Goal: Task Accomplishment & Management: Use online tool/utility

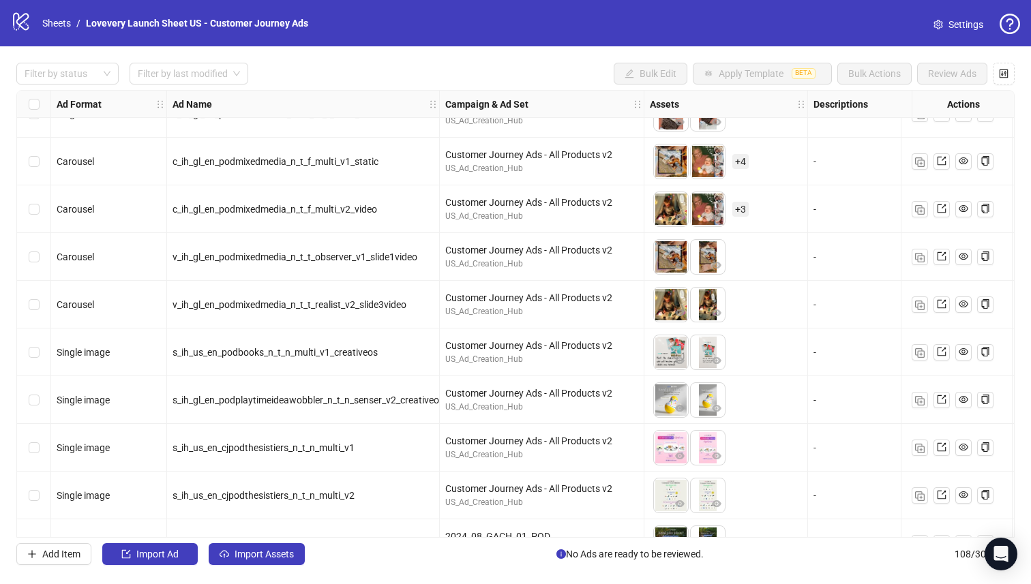
scroll to position [4607, 0]
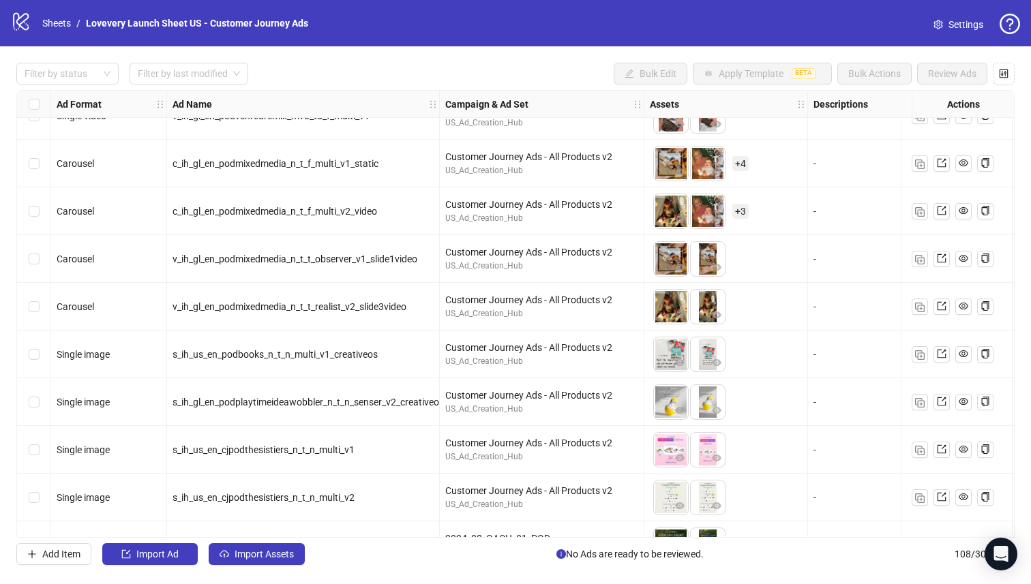
click at [322, 160] on span "c_ih_gl_en_podmixedmedia_n_t_f_multi_v1_static" at bounding box center [275, 163] width 206 height 11
copy span "c_ih_gl_en_podmixedmedia_n_t_f_multi_v1_static"
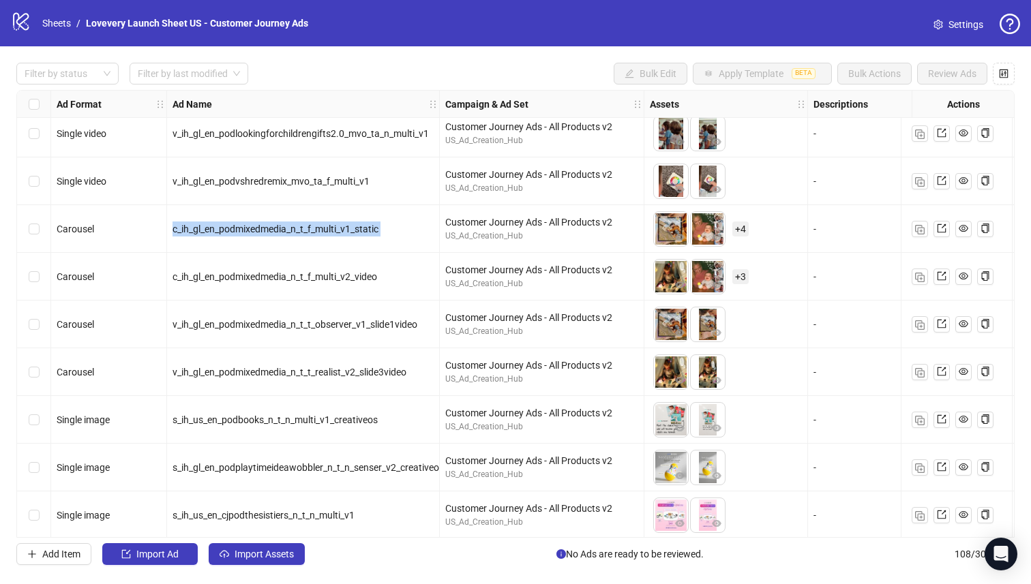
scroll to position [4546, 0]
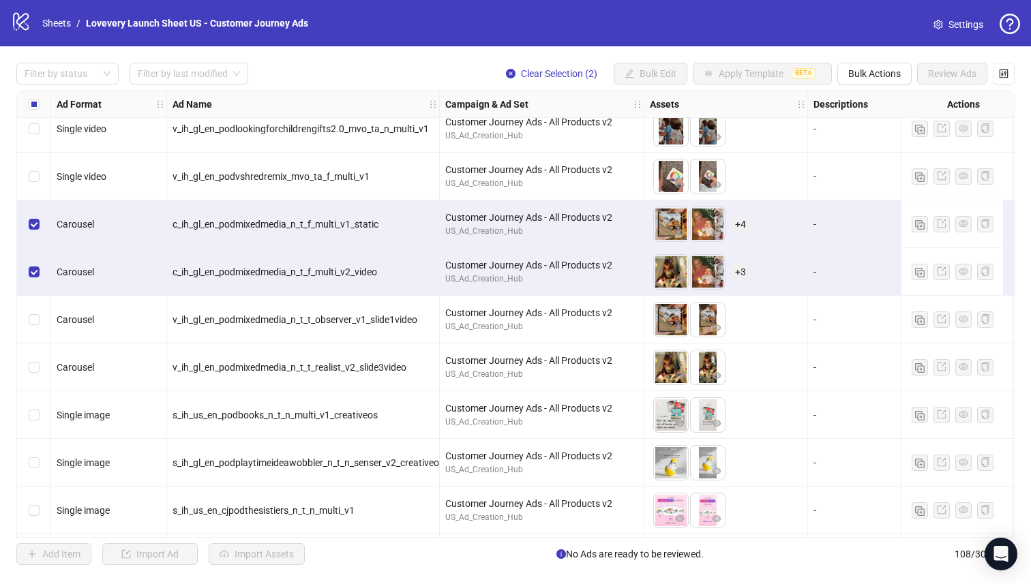
click at [243, 249] on div "c_ih_gl_en_podmixedmedia_n_t_f_multi_v2_video" at bounding box center [303, 272] width 273 height 48
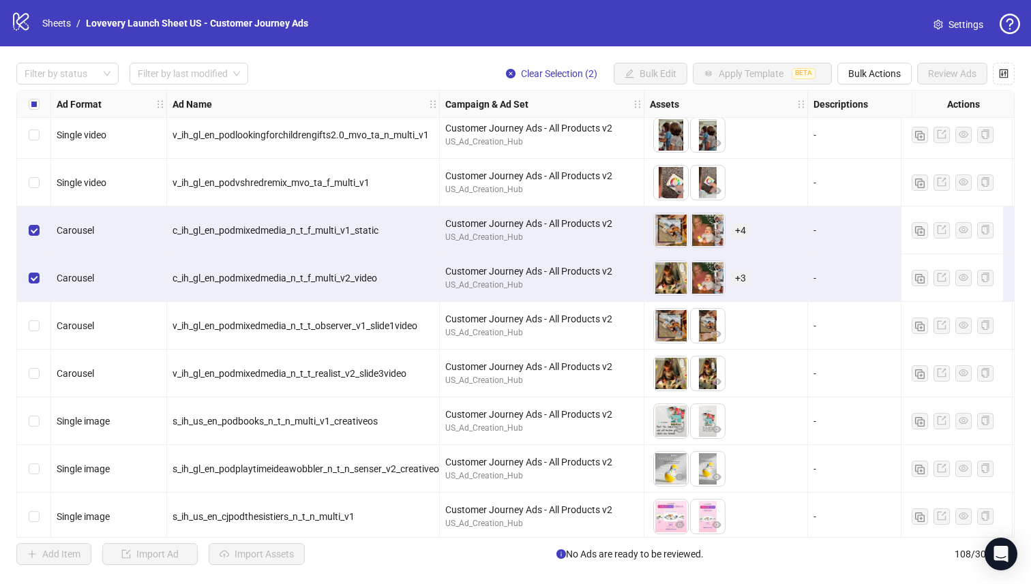
scroll to position [4539, 0]
click at [301, 232] on span "c_ih_gl_en_podmixedmedia_n_t_f_multi_v1_static" at bounding box center [275, 231] width 206 height 11
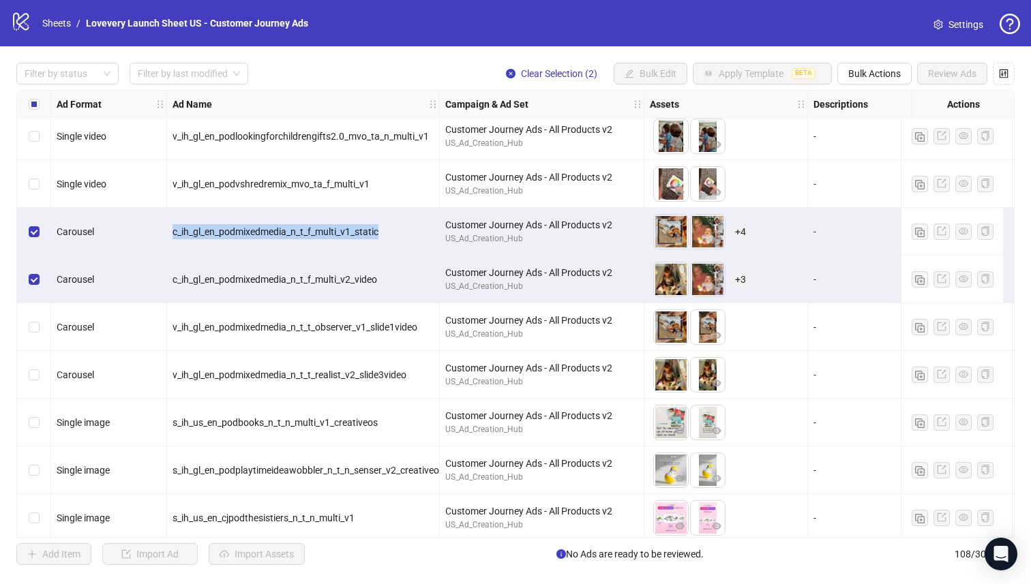
click at [301, 232] on span "c_ih_gl_en_podmixedmedia_n_t_f_multi_v1_static" at bounding box center [275, 231] width 206 height 11
copy span "c_ih_gl_en_podmixedmedia_n_t_f_multi_v1_static"
click at [352, 275] on span "c_ih_gl_en_podmixedmedia_n_t_f_multi_v2_video" at bounding box center [274, 279] width 205 height 11
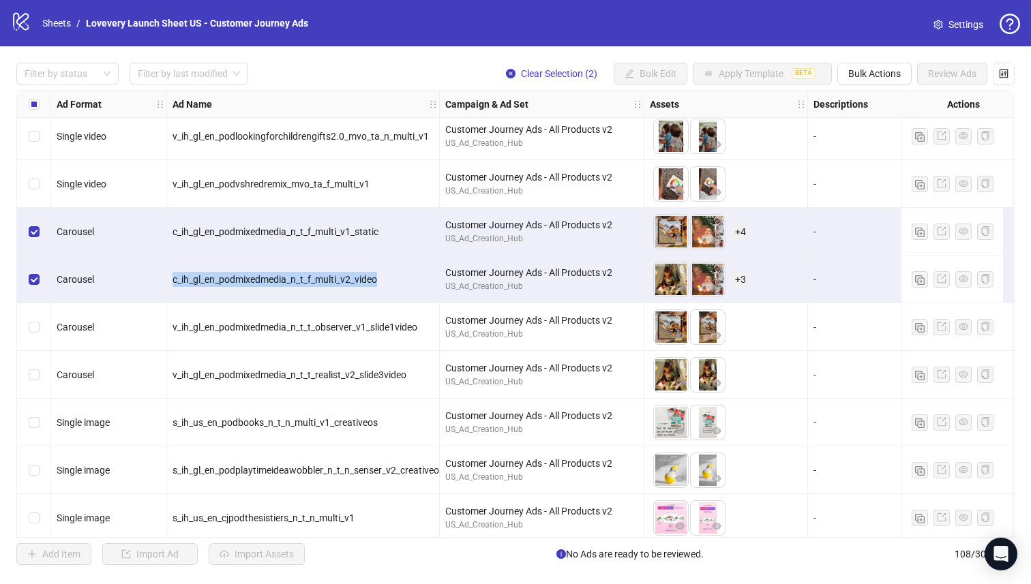
click at [352, 275] on span "c_ih_gl_en_podmixedmedia_n_t_f_multi_v2_video" at bounding box center [274, 279] width 205 height 11
copy span "c_ih_gl_en_podmixedmedia_n_t_f_multi_v2_video"
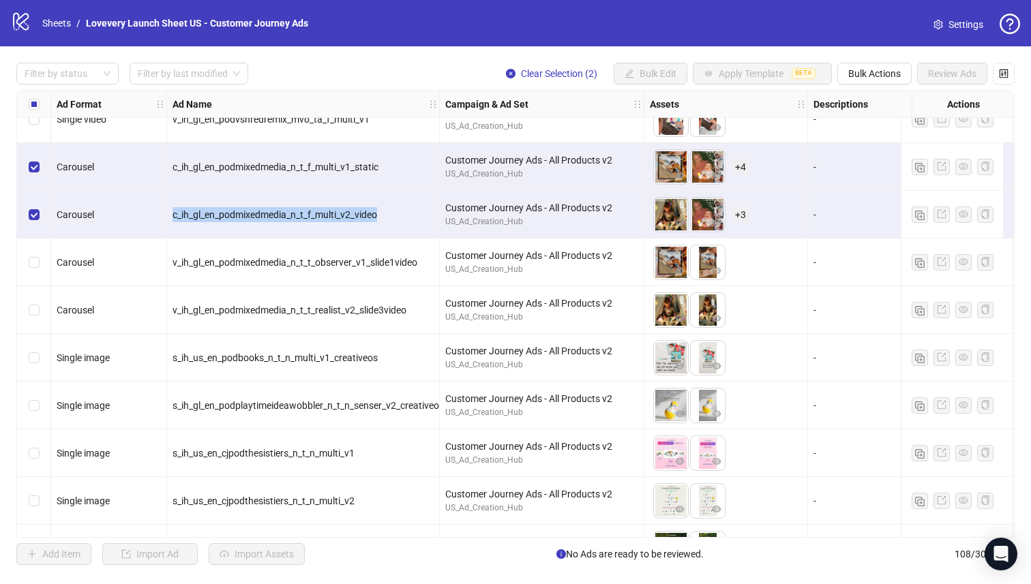
scroll to position [4603, 1]
click at [345, 220] on span "c_ih_gl_en_podmixedmedia_n_t_f_multi_v2_video" at bounding box center [274, 214] width 205 height 11
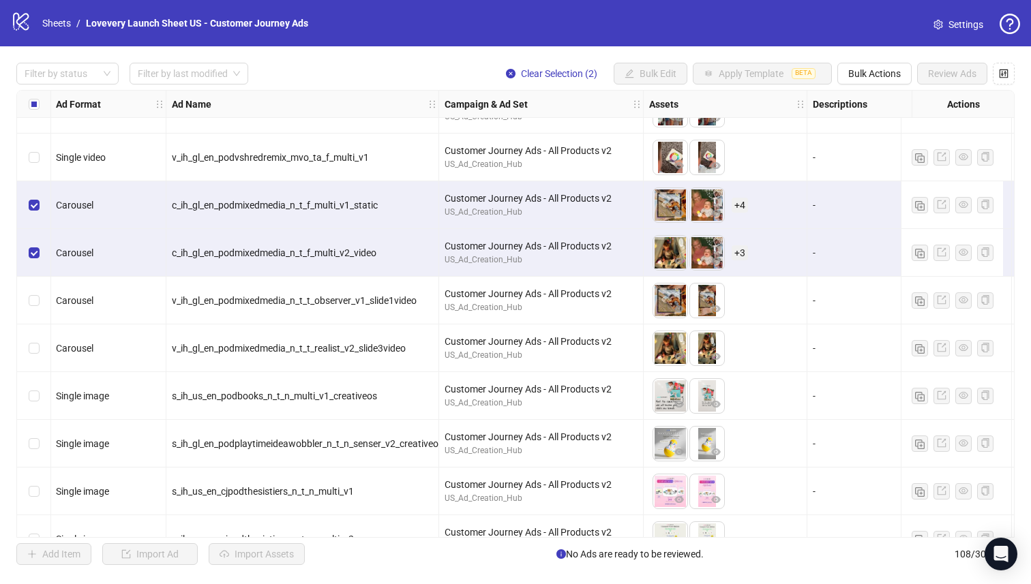
scroll to position [4589, 1]
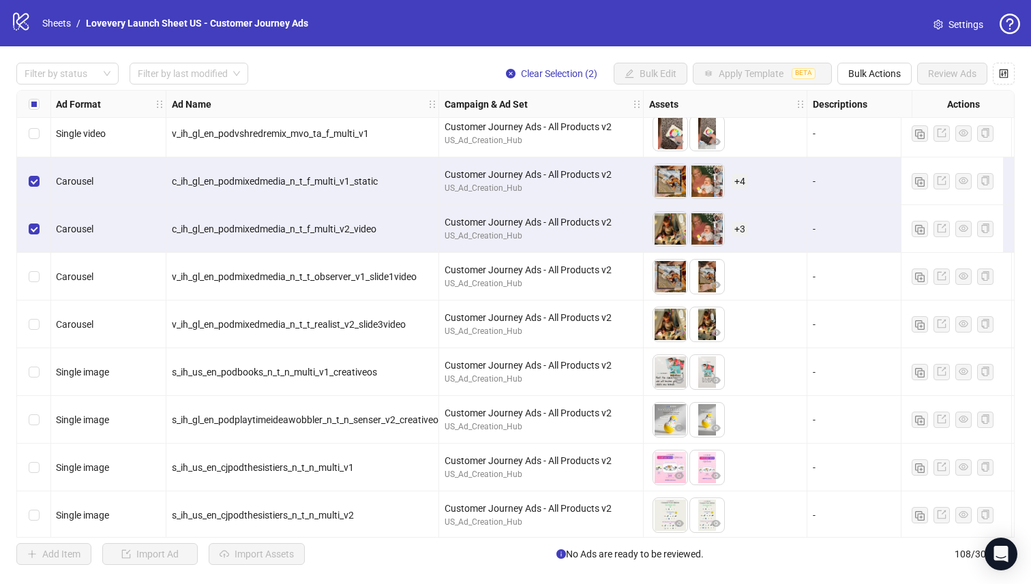
click at [318, 276] on span "v_ih_gl_en_podmixedmedia_n_t_t_observer_v1_slide1video" at bounding box center [294, 276] width 245 height 11
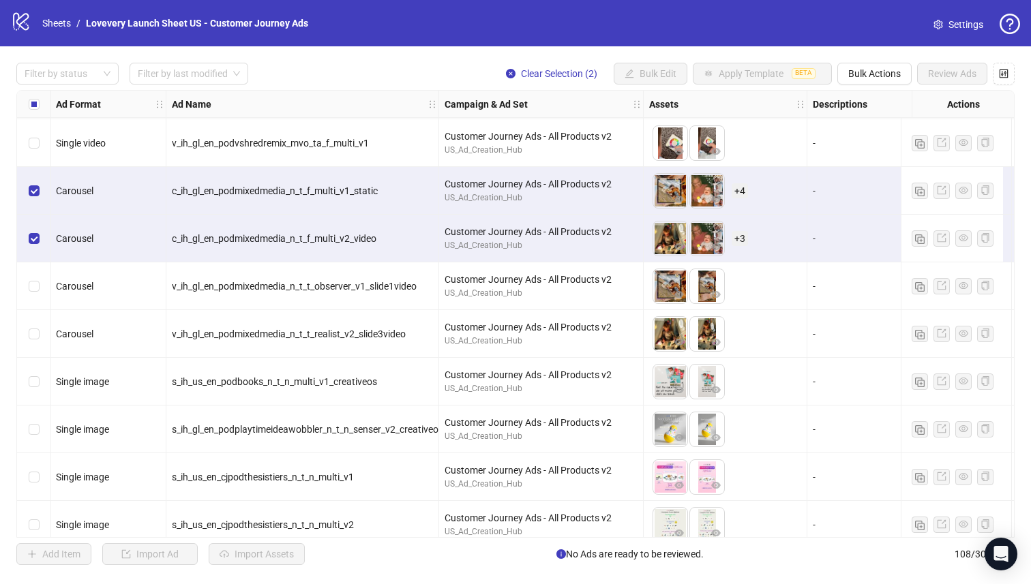
click at [80, 288] on span "Carousel" at bounding box center [74, 286] width 37 height 11
click at [741, 281] on div "To pick up a draggable item, press the space bar. While dragging, use the arrow…" at bounding box center [725, 286] width 152 height 42
click at [729, 335] on div "To pick up a draggable item, press the space bar. While dragging, use the arrow…" at bounding box center [725, 334] width 152 height 42
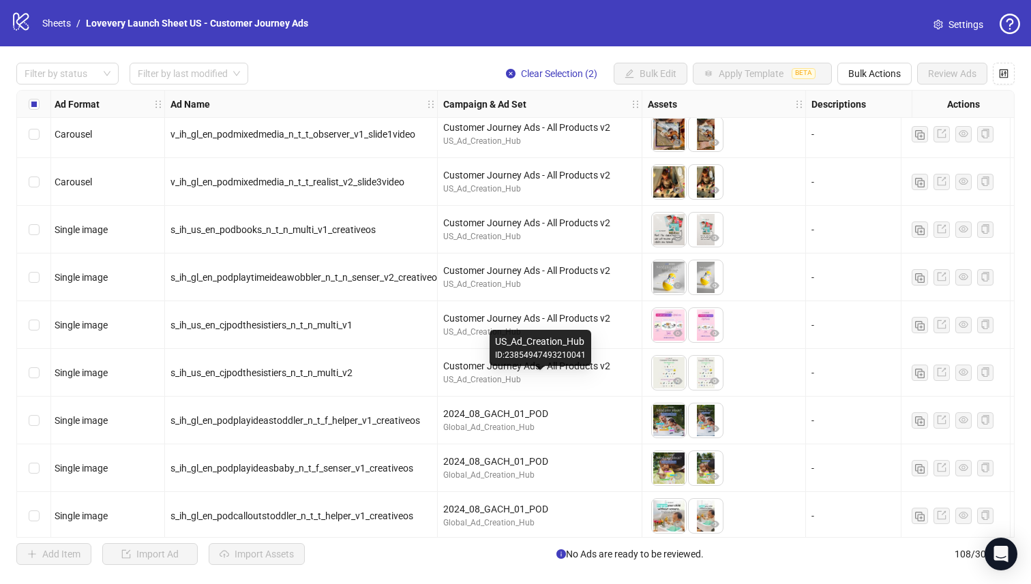
scroll to position [4740, 2]
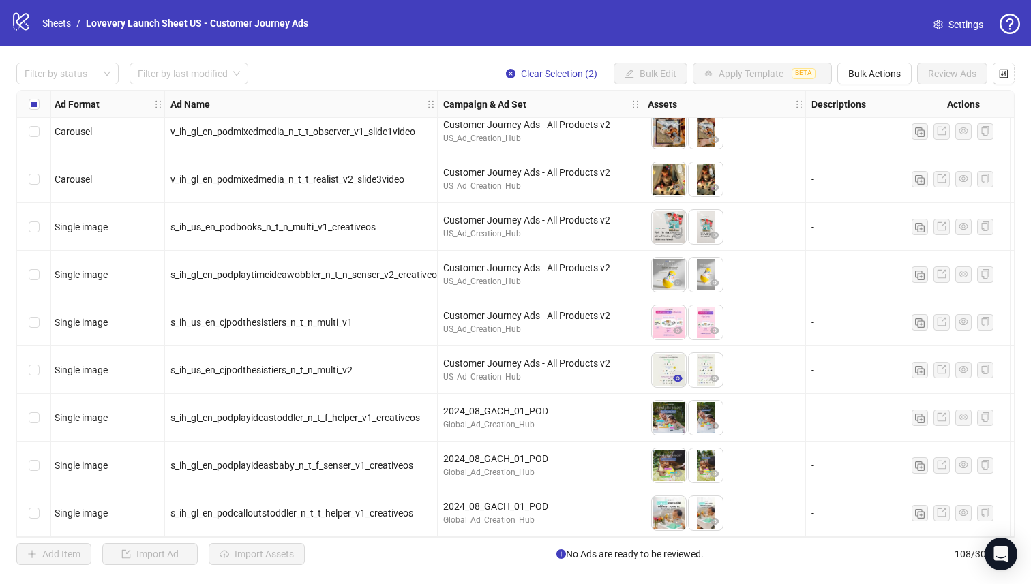
click at [674, 375] on icon "eye" at bounding box center [678, 378] width 10 height 7
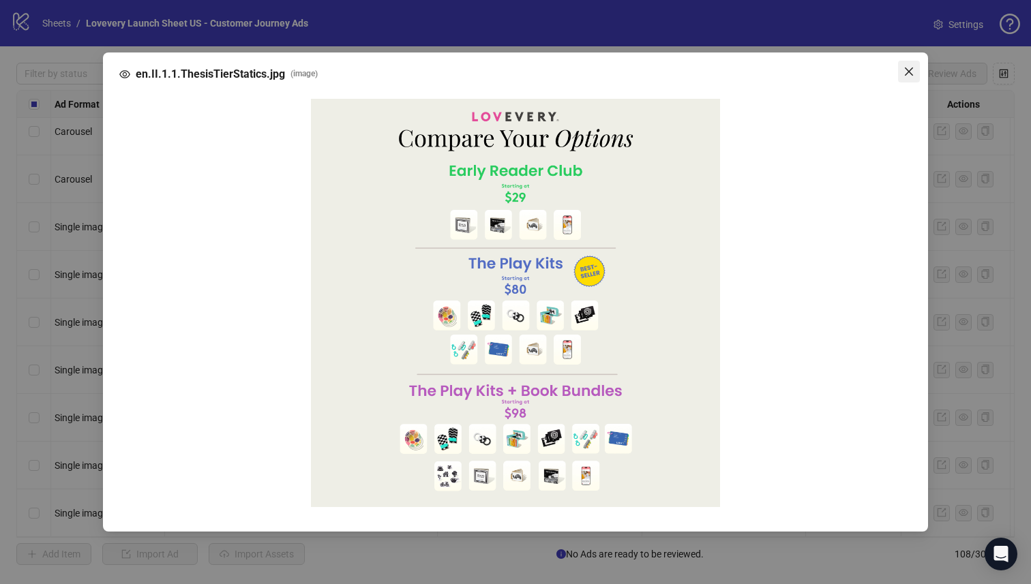
click at [914, 77] on span "Close" at bounding box center [909, 71] width 22 height 11
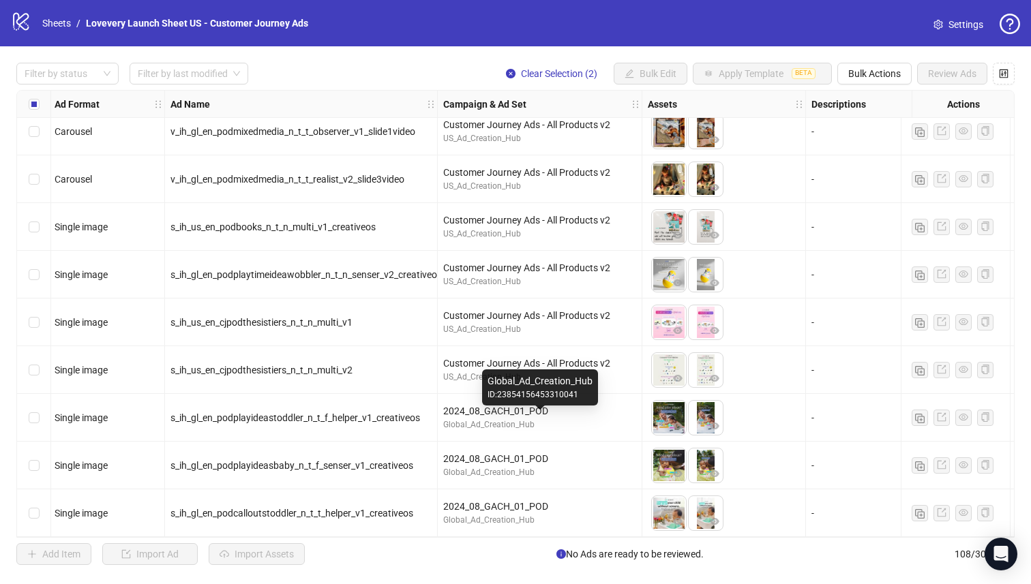
click at [581, 419] on div "Global_Ad_Creation_Hub" at bounding box center [539, 425] width 193 height 13
click at [581, 479] on div "2024_08_GACH_01_POD Global_Ad_Creation_Hub" at bounding box center [540, 466] width 205 height 48
click at [581, 502] on div "2024_08_GACH_01_POD" at bounding box center [539, 506] width 193 height 15
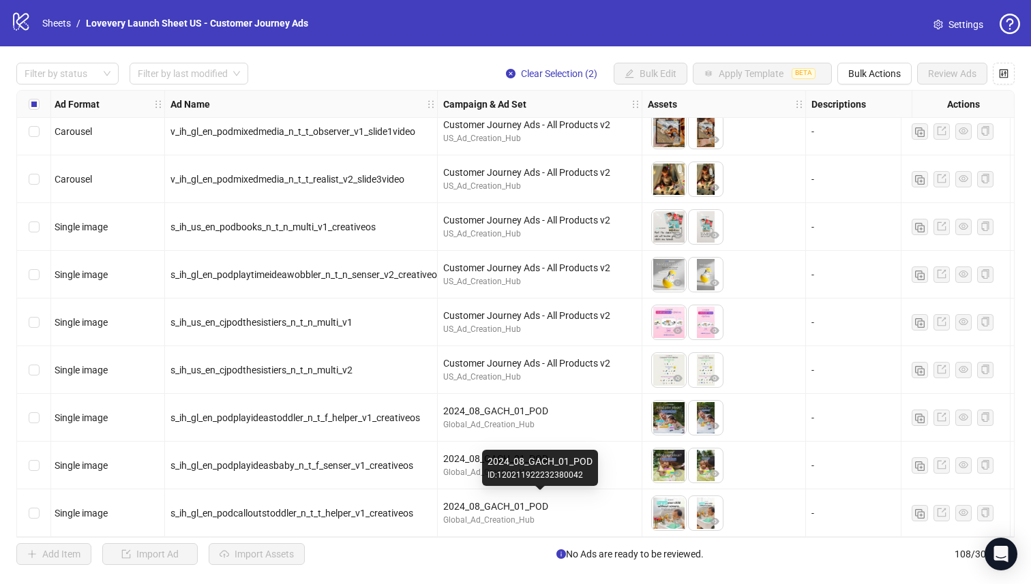
click at [569, 469] on div "ID: 120211922232380042" at bounding box center [539, 475] width 105 height 13
click at [577, 412] on div "2024_08_GACH_01_POD" at bounding box center [539, 411] width 193 height 15
click at [577, 457] on div "2024_08_GACH_01_POD" at bounding box center [539, 458] width 193 height 15
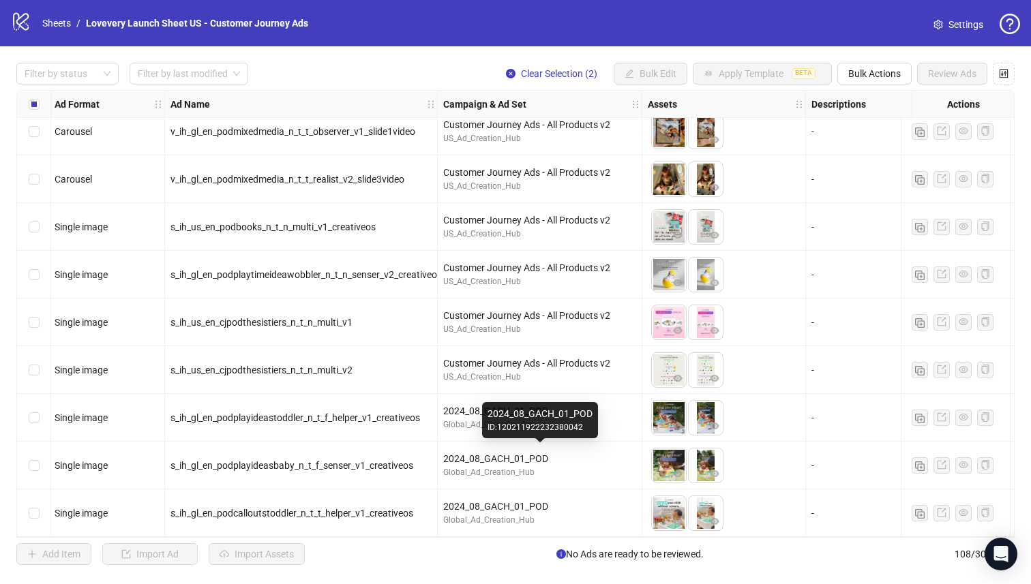
click at [577, 515] on div "Global_Ad_Creation_Hub" at bounding box center [539, 520] width 193 height 13
click at [337, 414] on span "s_ih_gl_en_podplayideastoddler_n_t_f_helper_v1_creativeos" at bounding box center [294, 417] width 249 height 11
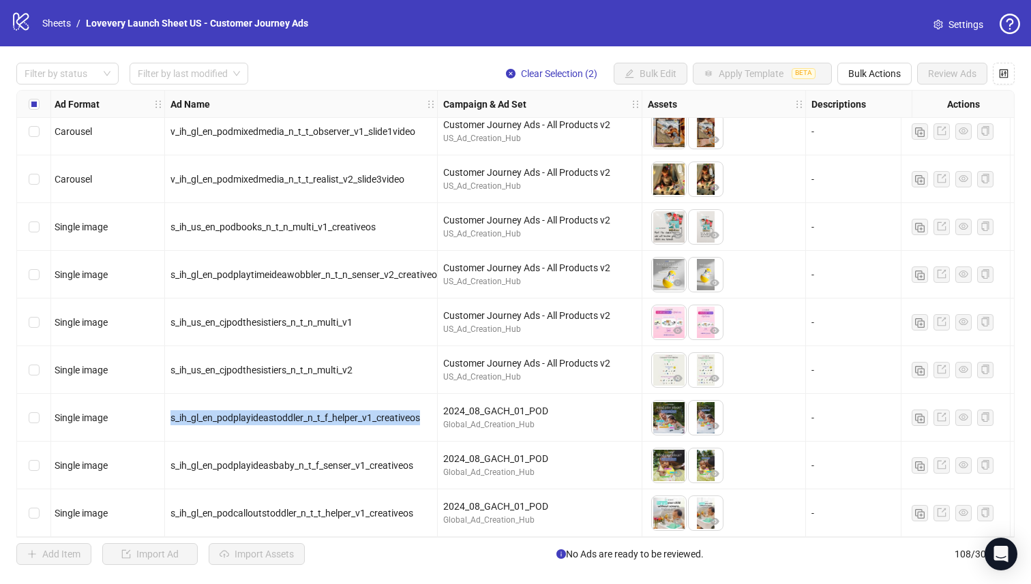
click at [337, 414] on span "s_ih_gl_en_podplayideastoddler_n_t_f_helper_v1_creativeos" at bounding box center [294, 417] width 249 height 11
copy span "s_ih_gl_en_podplayideastoddler_n_t_f_helper_v1_creativeos"
click at [363, 451] on div "s_ih_gl_en_podplayideasbaby_n_t_f_senser_v1_creativeos" at bounding box center [301, 466] width 273 height 48
click at [678, 469] on icon "eye" at bounding box center [678, 474] width 10 height 10
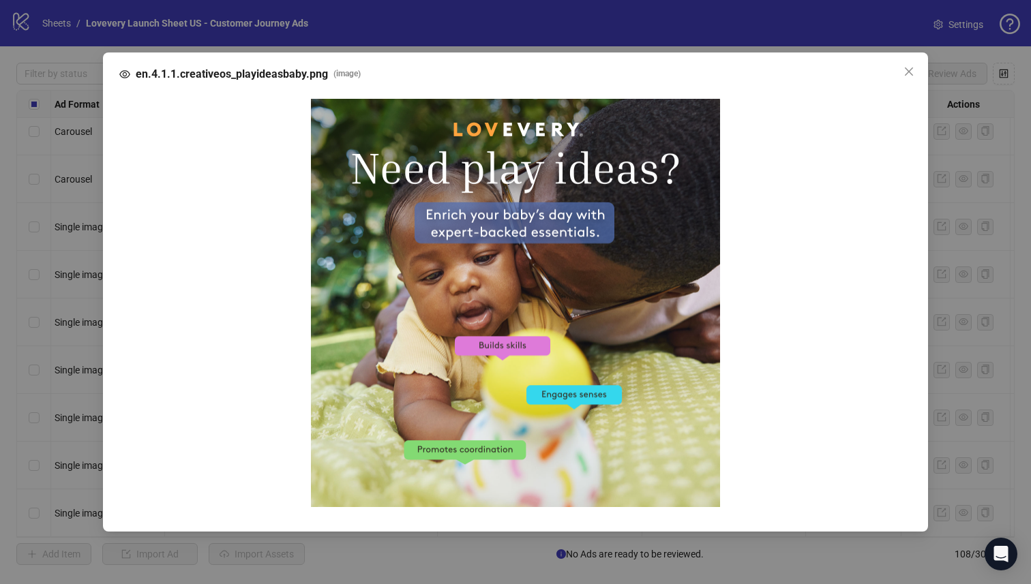
click at [920, 70] on div "en.4.1.1.creativeos_playideasbaby.png ( image )" at bounding box center [515, 292] width 825 height 480
click at [911, 70] on icon "close" at bounding box center [908, 71] width 11 height 11
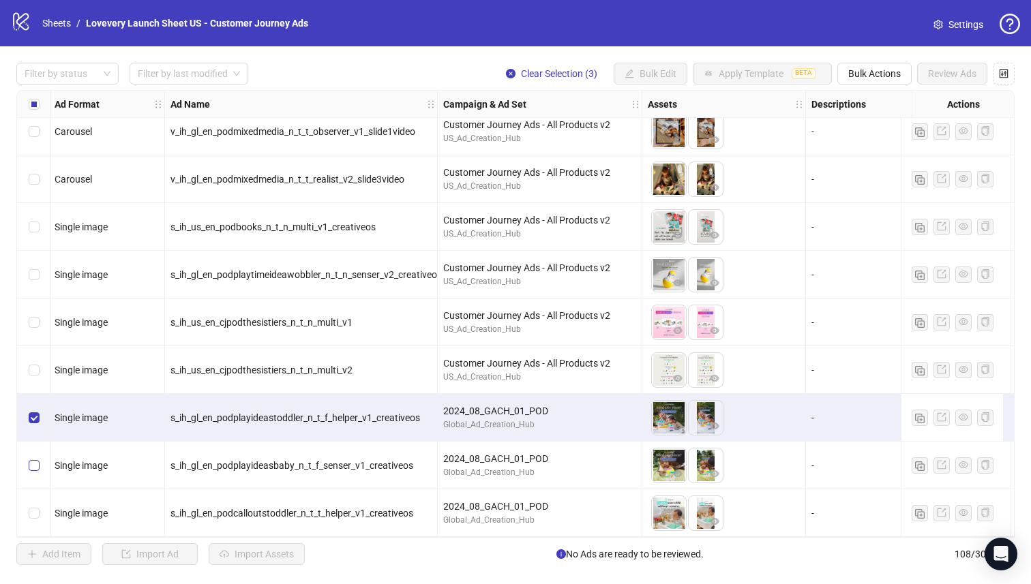
click at [34, 467] on label "Select row 107" at bounding box center [34, 465] width 11 height 15
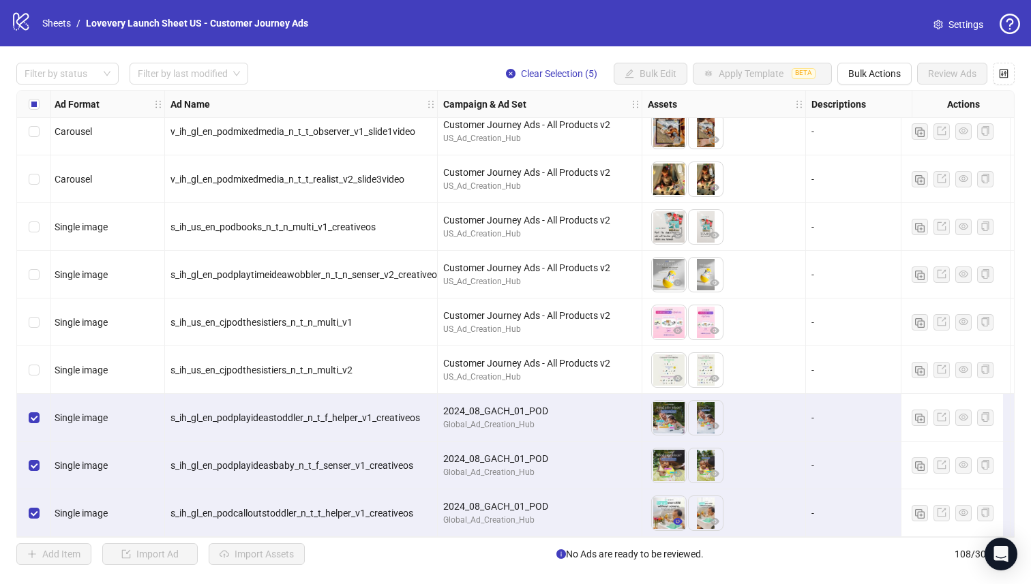
click at [678, 518] on icon "eye" at bounding box center [678, 521] width 10 height 7
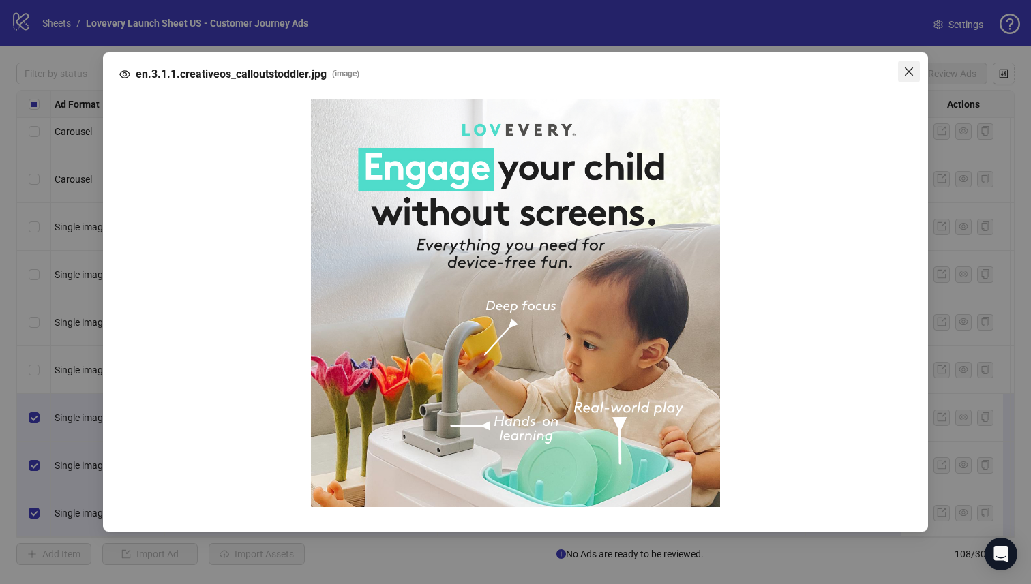
click at [911, 64] on button "Close" at bounding box center [909, 72] width 22 height 22
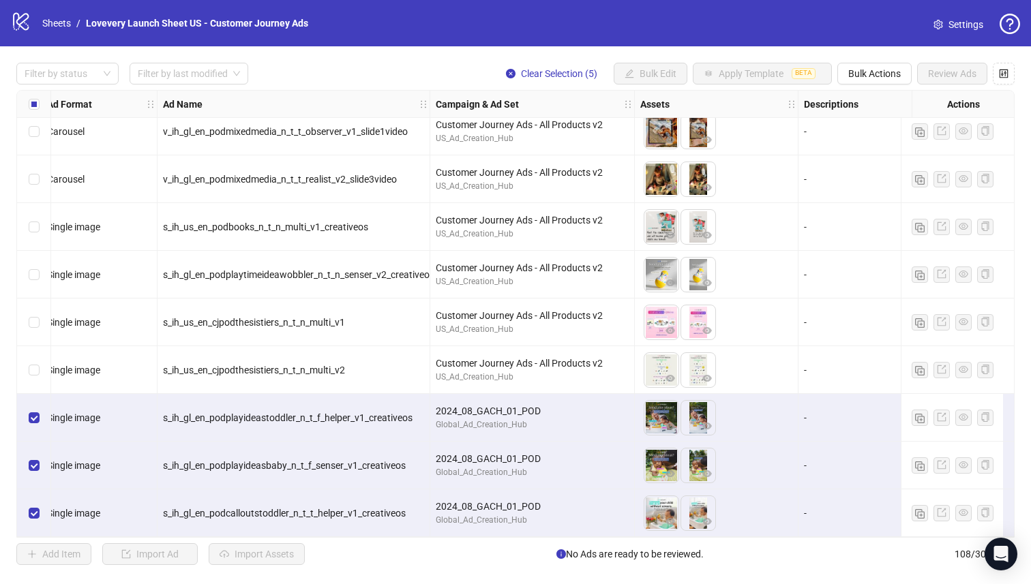
scroll to position [4732, 10]
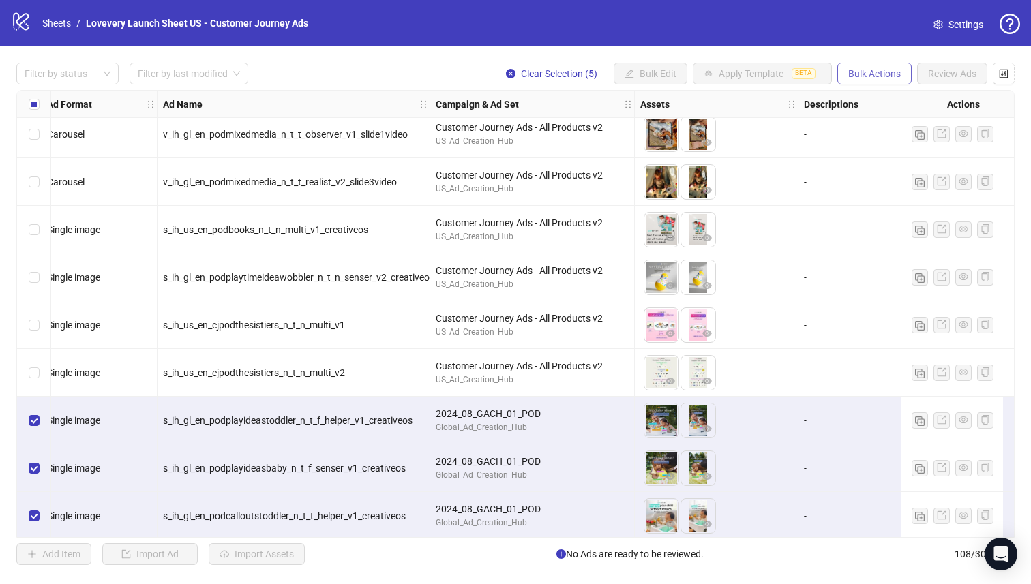
click at [890, 74] on span "Bulk Actions" at bounding box center [874, 73] width 52 height 11
click at [907, 142] on span "Duplicate with assets" at bounding box center [893, 145] width 93 height 15
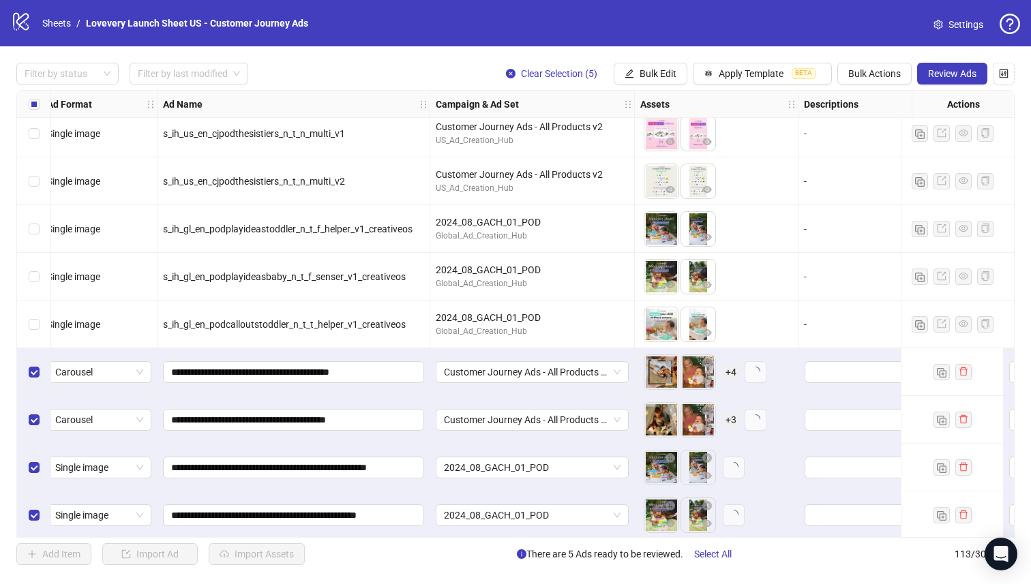
scroll to position [4978, 10]
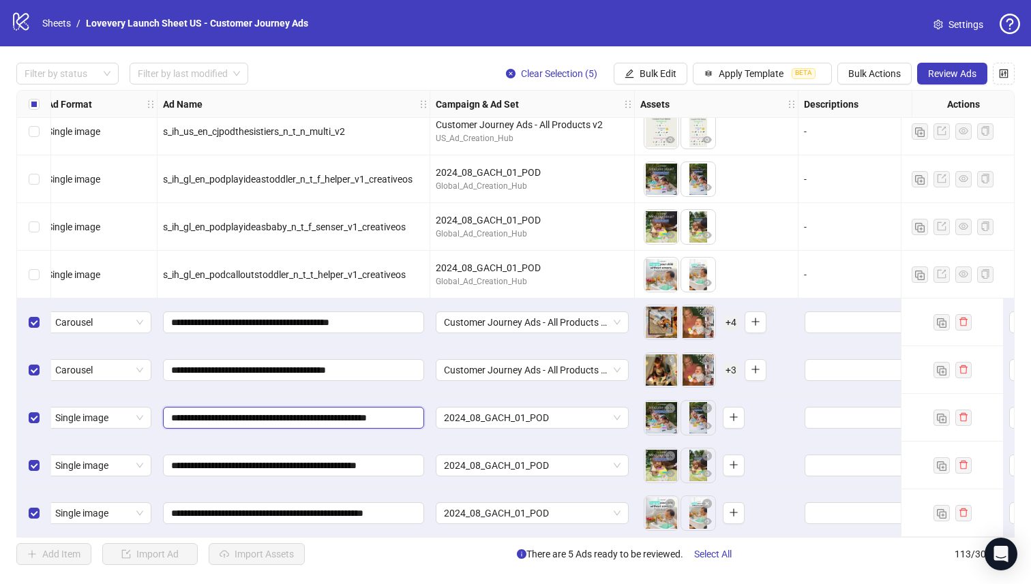
click at [406, 413] on input "**********" at bounding box center [292, 417] width 242 height 15
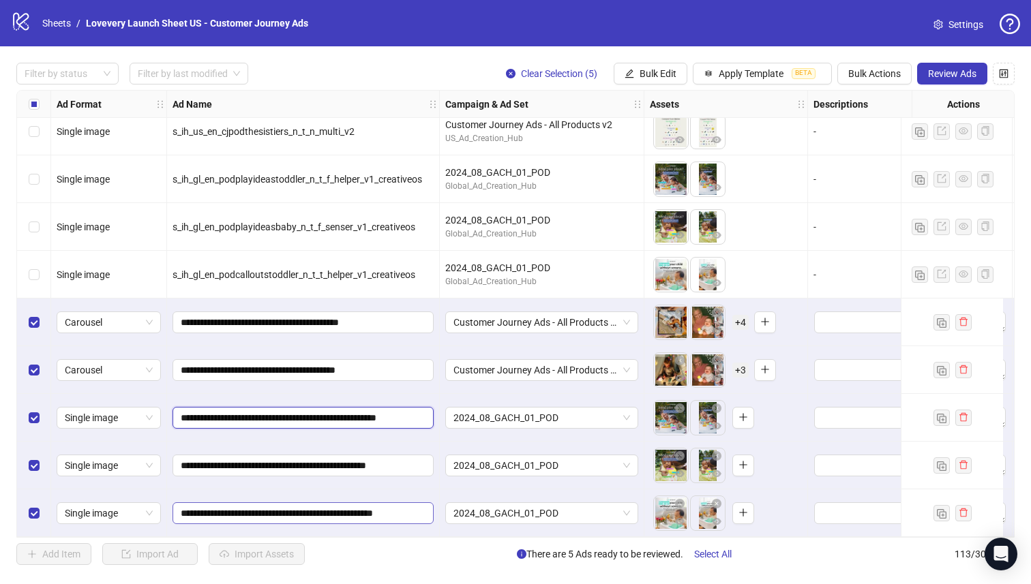
scroll to position [0, 3]
click at [551, 320] on span "Customer Journey Ads - All Products v2" at bounding box center [541, 322] width 177 height 20
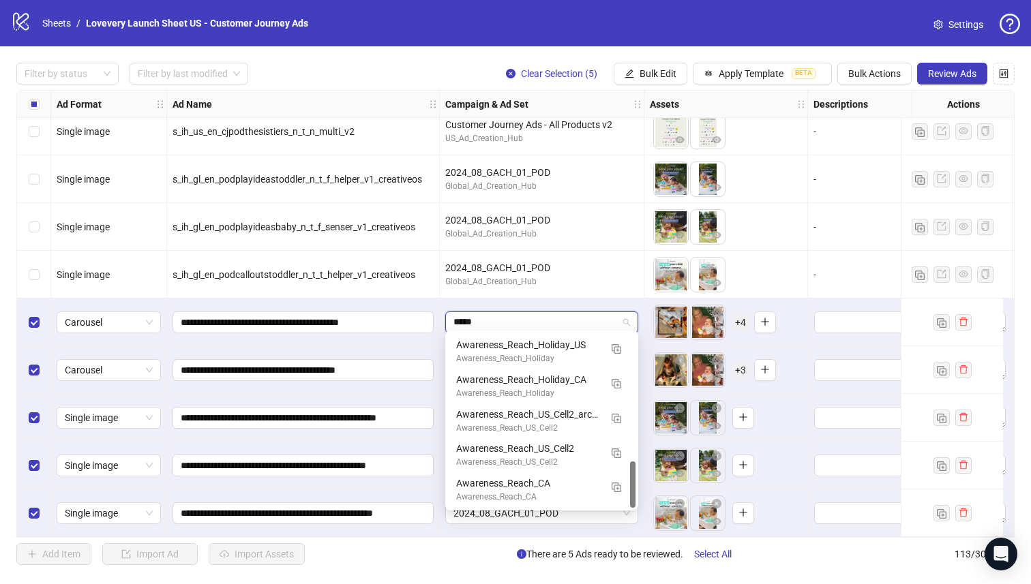
scroll to position [474, 0]
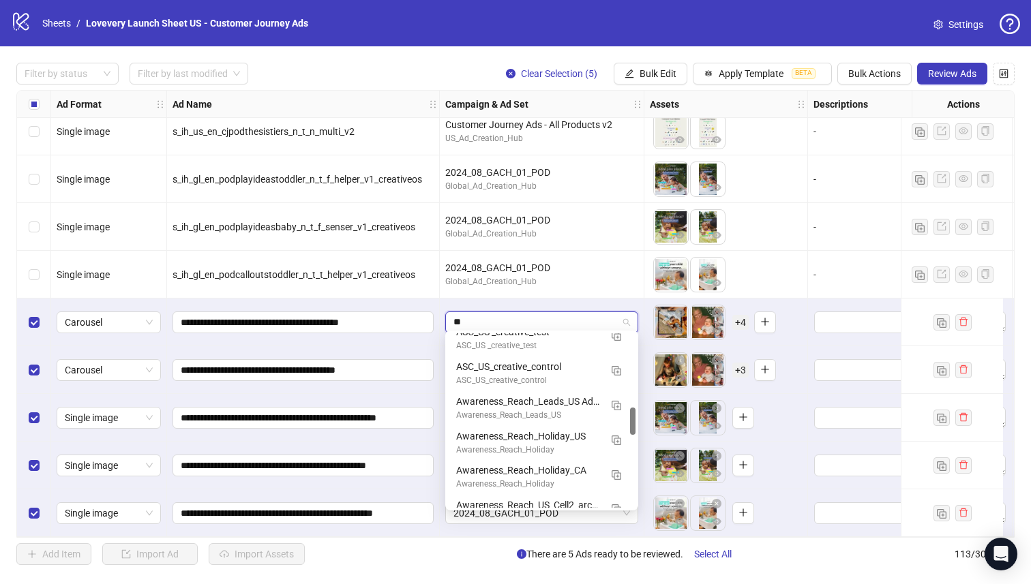
type input "*"
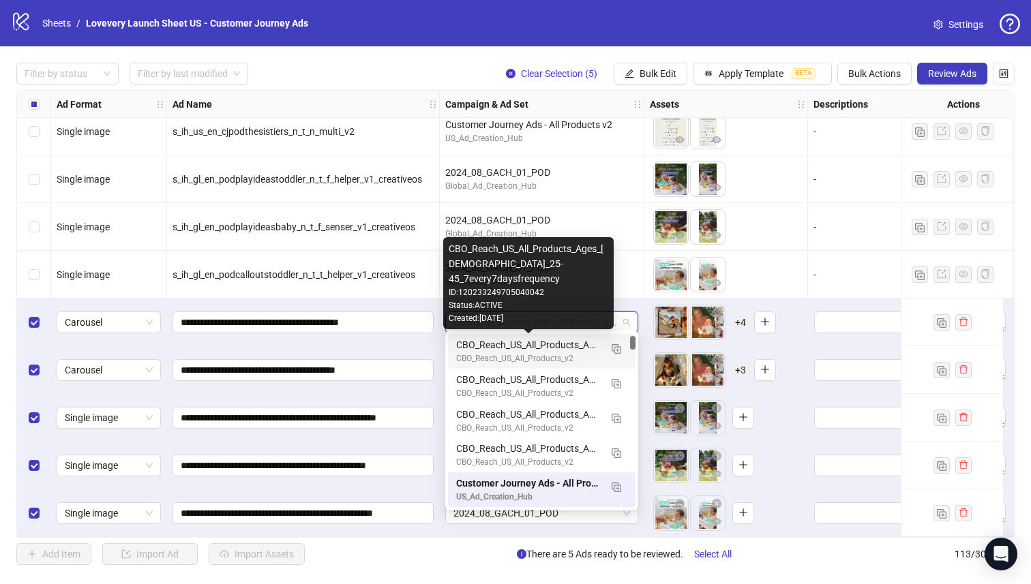
click at [572, 347] on div "CBO_Reach_US_All_Products_Ages_[DEMOGRAPHIC_DATA]_25-45_7every7daysfrequency" at bounding box center [528, 344] width 144 height 15
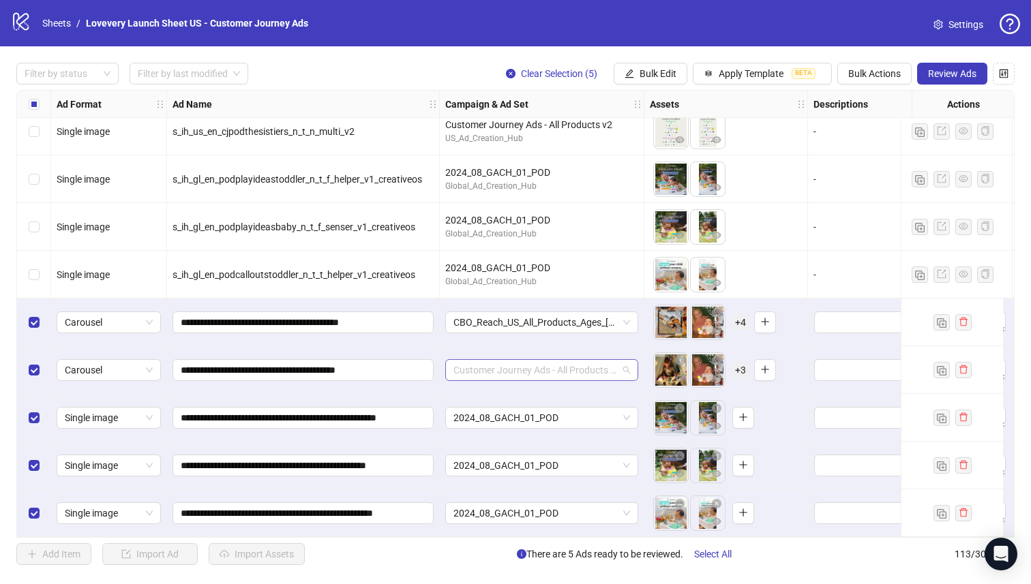
click at [560, 365] on span "Customer Journey Ads - All Products v2" at bounding box center [541, 370] width 177 height 20
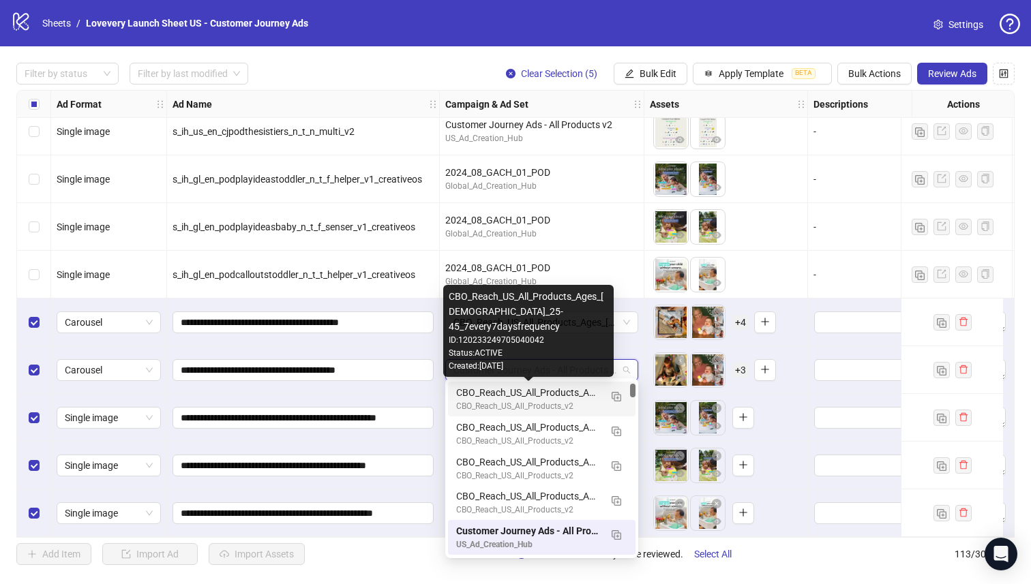
click at [560, 397] on div "CBO_Reach_US_All_Products_Ages_[DEMOGRAPHIC_DATA]_25-45_7every7daysfrequency" at bounding box center [528, 392] width 144 height 15
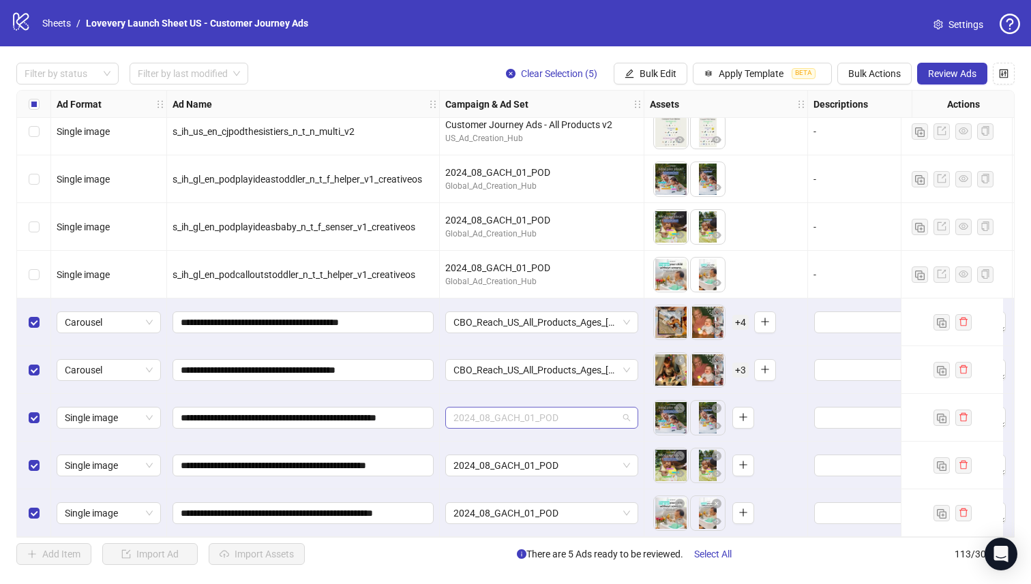
click at [552, 412] on span "2024_08_GACH_01_POD" at bounding box center [541, 418] width 177 height 20
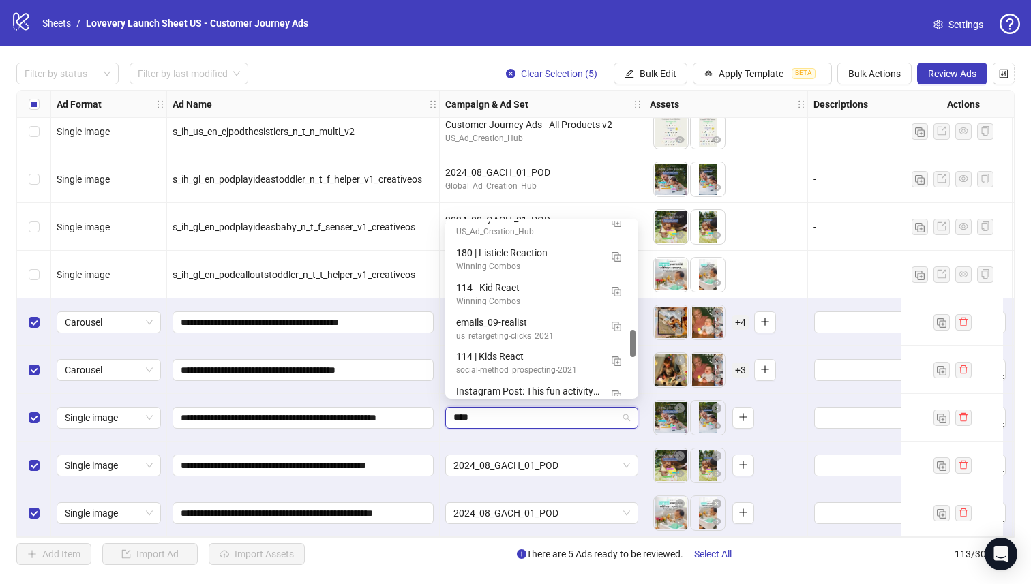
type input "*****"
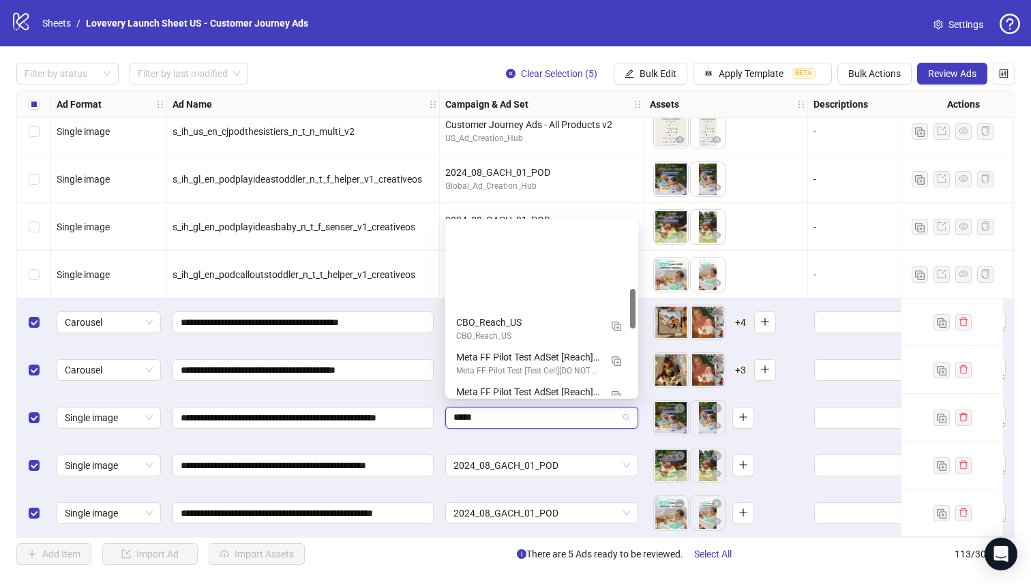
scroll to position [0, 0]
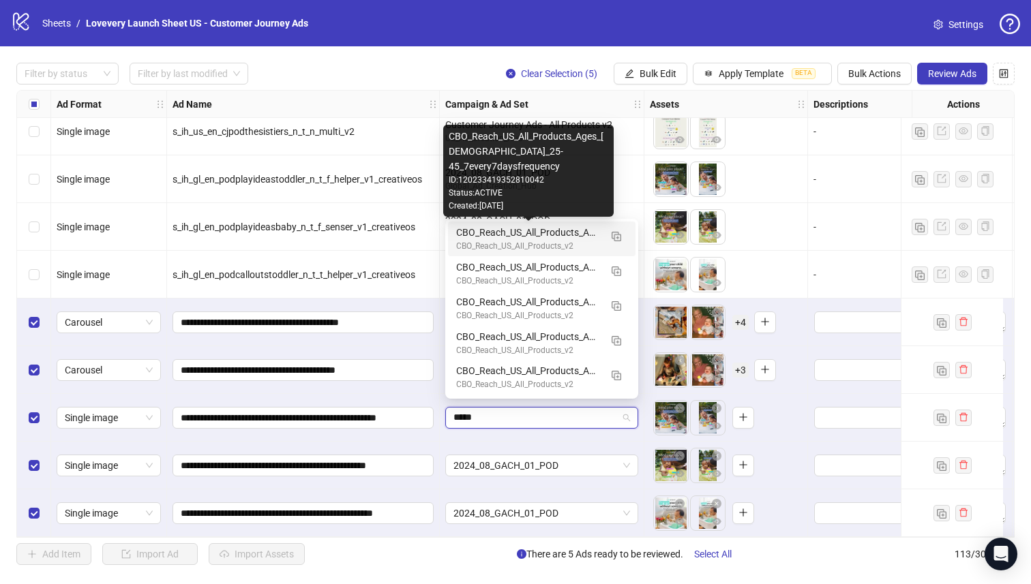
click at [572, 232] on div "CBO_Reach_US_All_Products_Ages_[DEMOGRAPHIC_DATA]_25-45_7every7daysfrequency" at bounding box center [528, 232] width 144 height 15
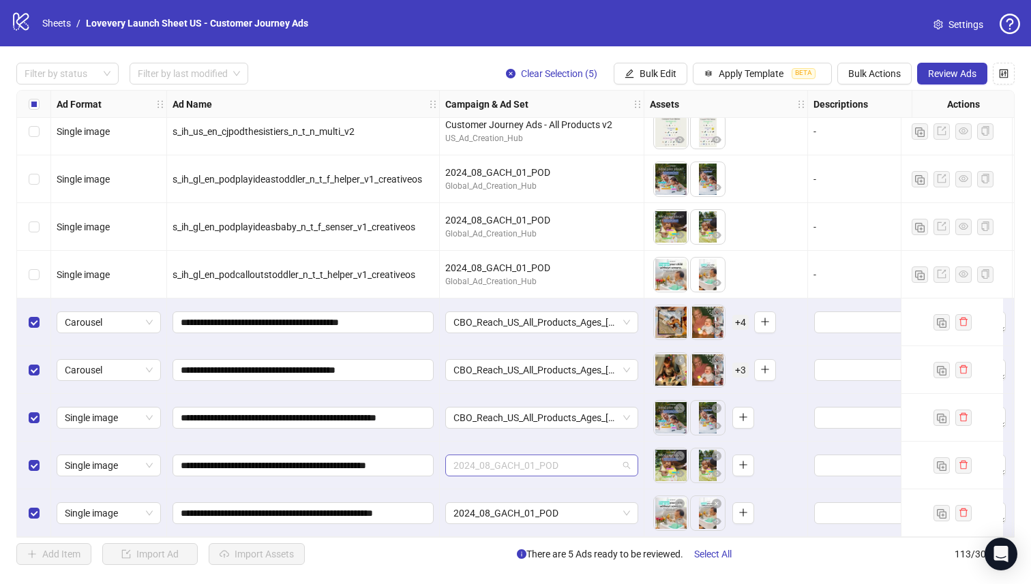
click at [511, 455] on span "2024_08_GACH_01_POD" at bounding box center [541, 465] width 177 height 20
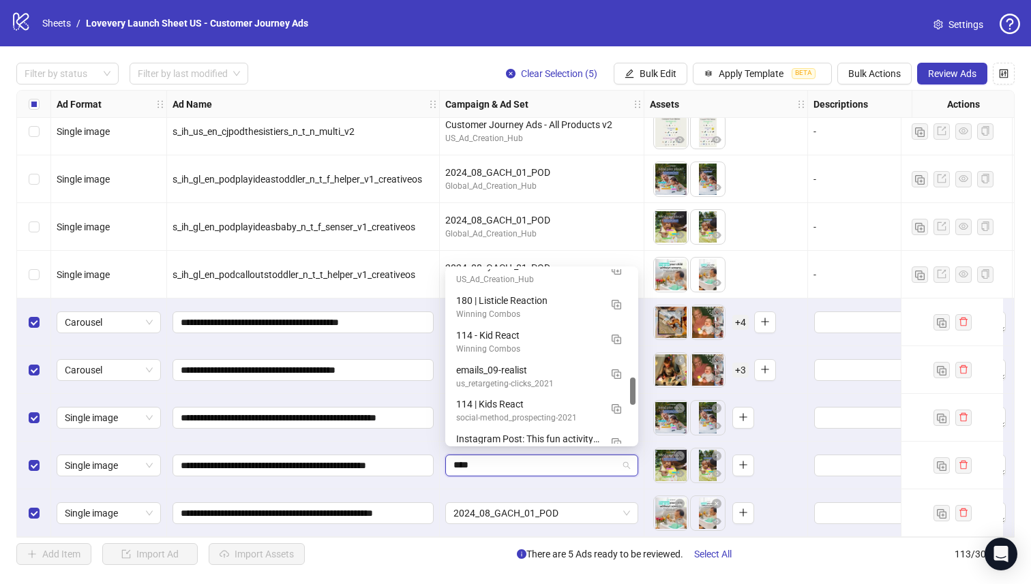
type input "*****"
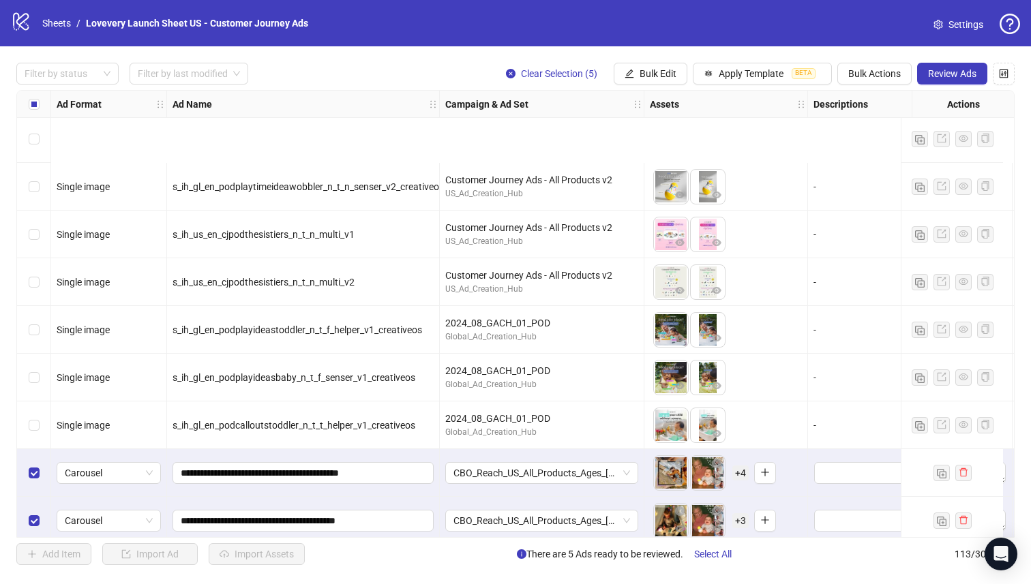
scroll to position [4978, 0]
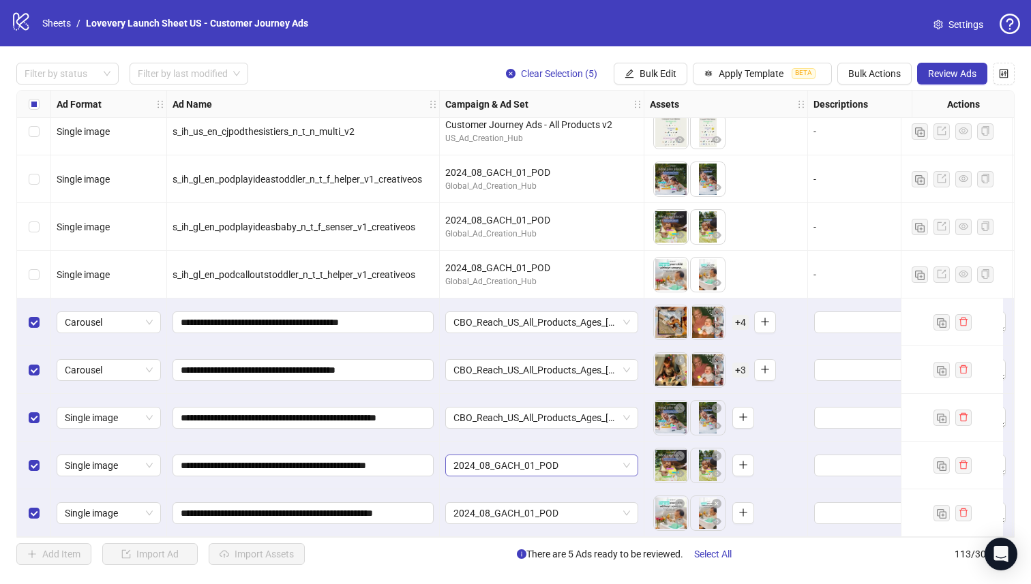
click at [527, 463] on span "2024_08_GACH_01_POD" at bounding box center [541, 465] width 177 height 20
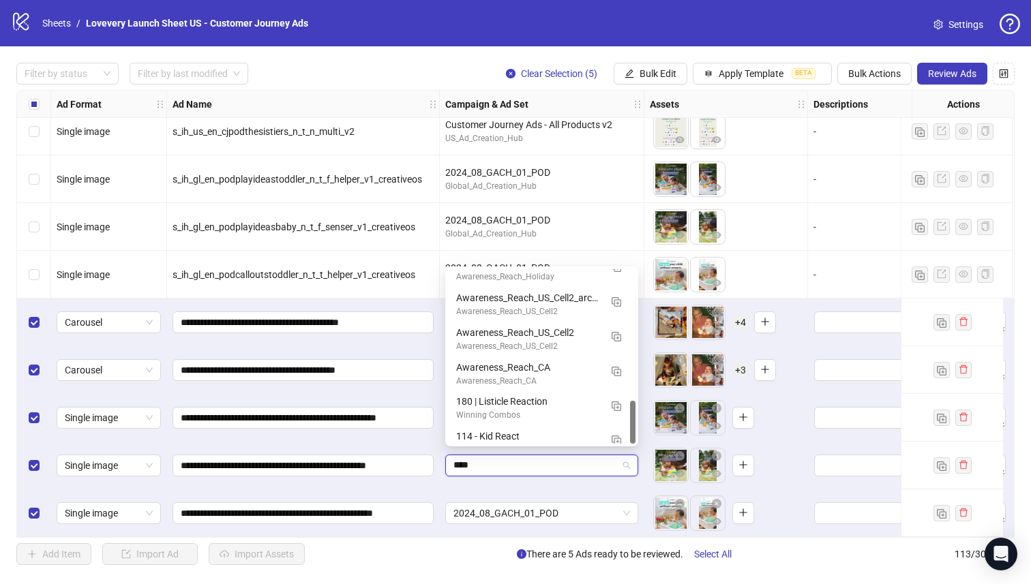
type input "*****"
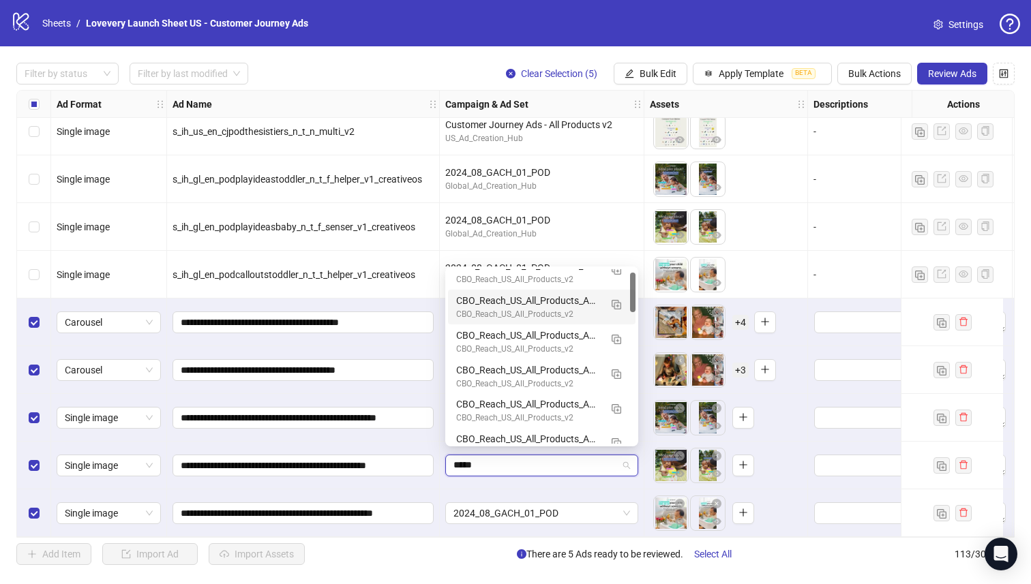
scroll to position [0, 0]
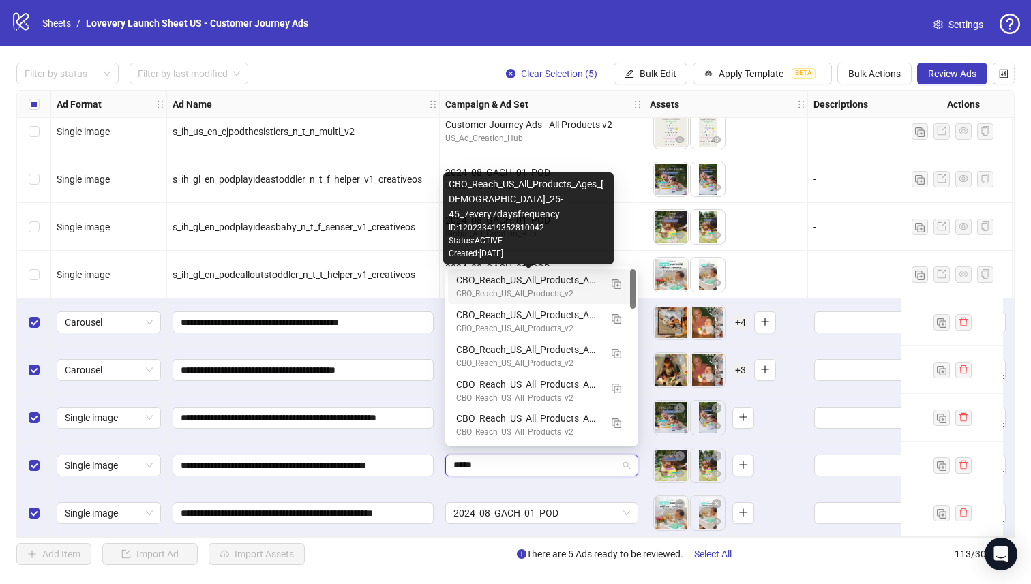
click at [582, 282] on div "CBO_Reach_US_All_Products_Ages_[DEMOGRAPHIC_DATA]_25-45_7every7daysfrequency" at bounding box center [528, 280] width 144 height 15
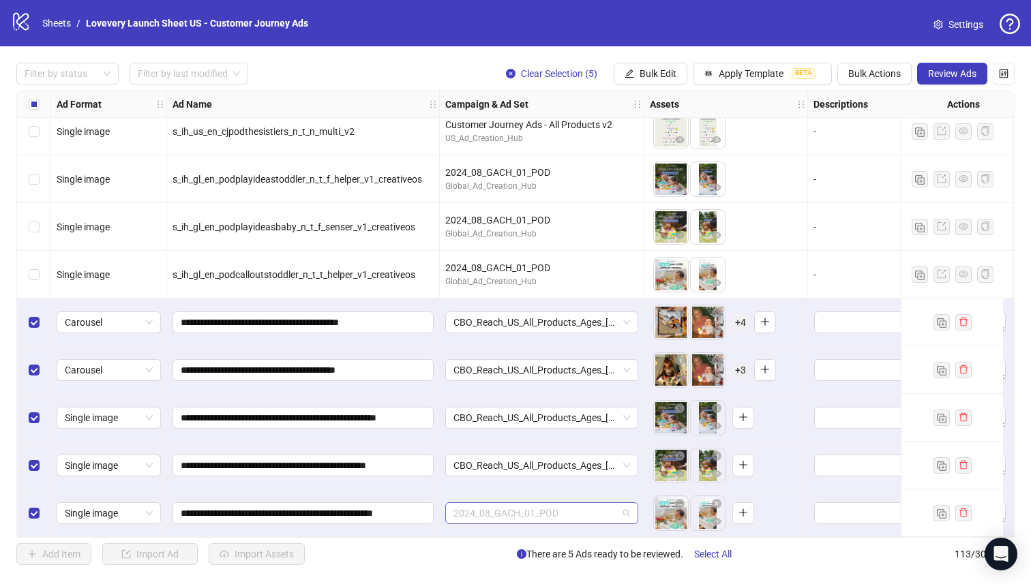
click at [518, 506] on span "2024_08_GACH_01_POD" at bounding box center [541, 513] width 177 height 20
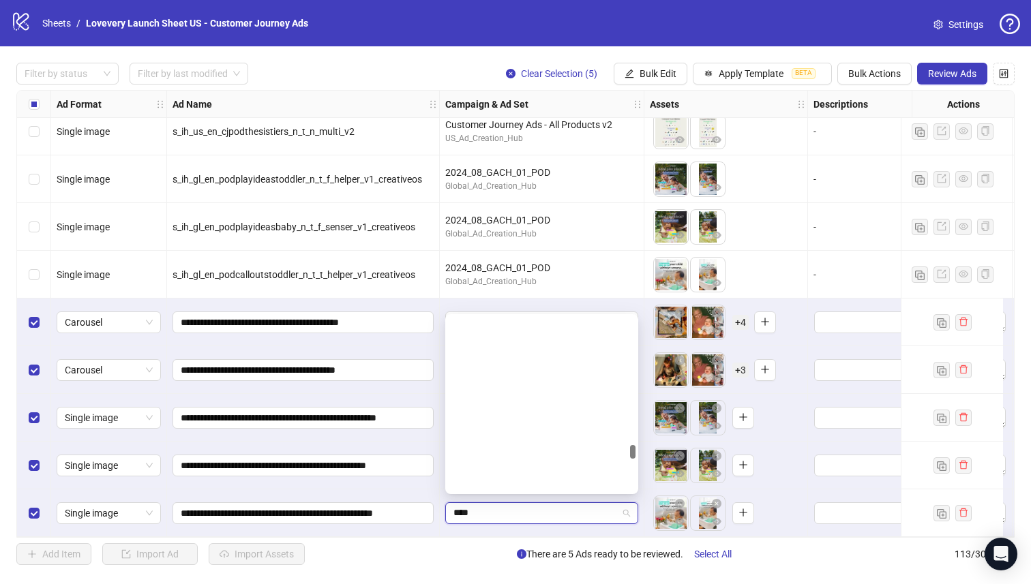
type input "*****"
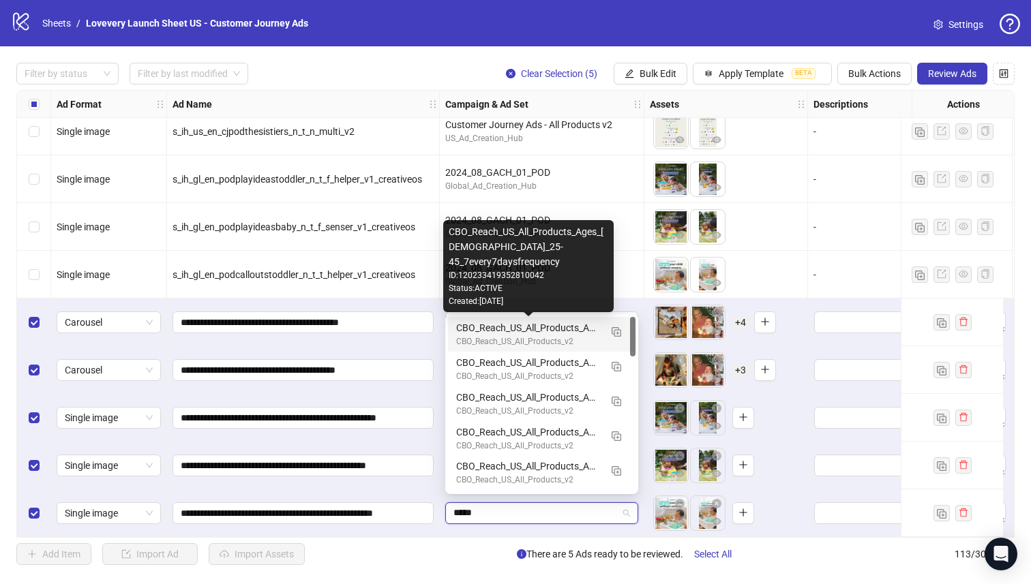
click at [534, 334] on div "CBO_Reach_US_All_Products_Ages_[DEMOGRAPHIC_DATA]_25-45_7every7daysfrequency" at bounding box center [528, 327] width 144 height 15
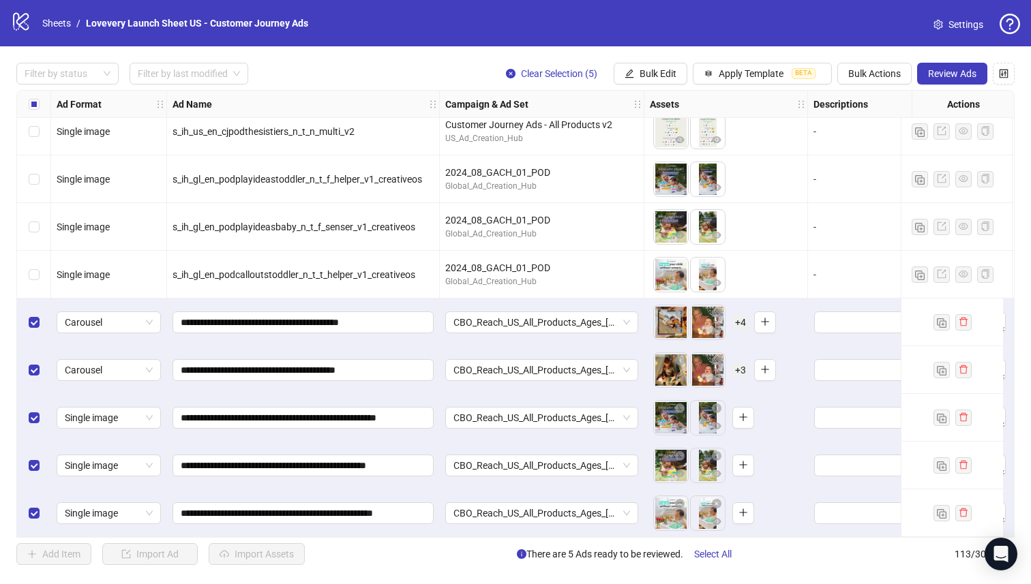
click at [481, 555] on div "Add Item Import Ad Import Assets There are 5 Ads ready to be reviewed. Select A…" at bounding box center [515, 554] width 998 height 22
click at [669, 316] on body "logo/logo-mobile Sheets / Lovevery Launch Sheet US - Customer Journey Ads Setti…" at bounding box center [515, 292] width 1031 height 584
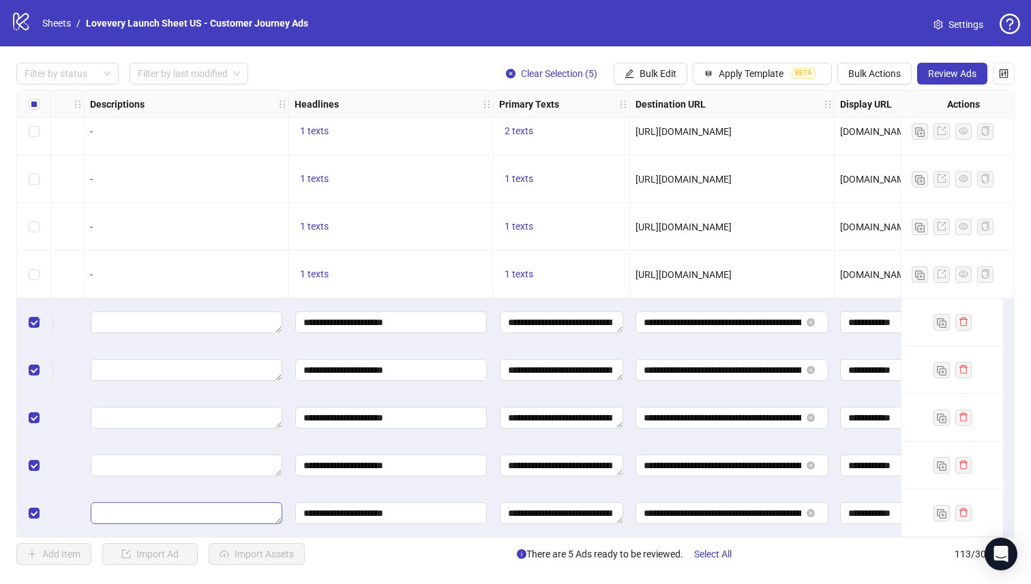
scroll to position [4978, 787]
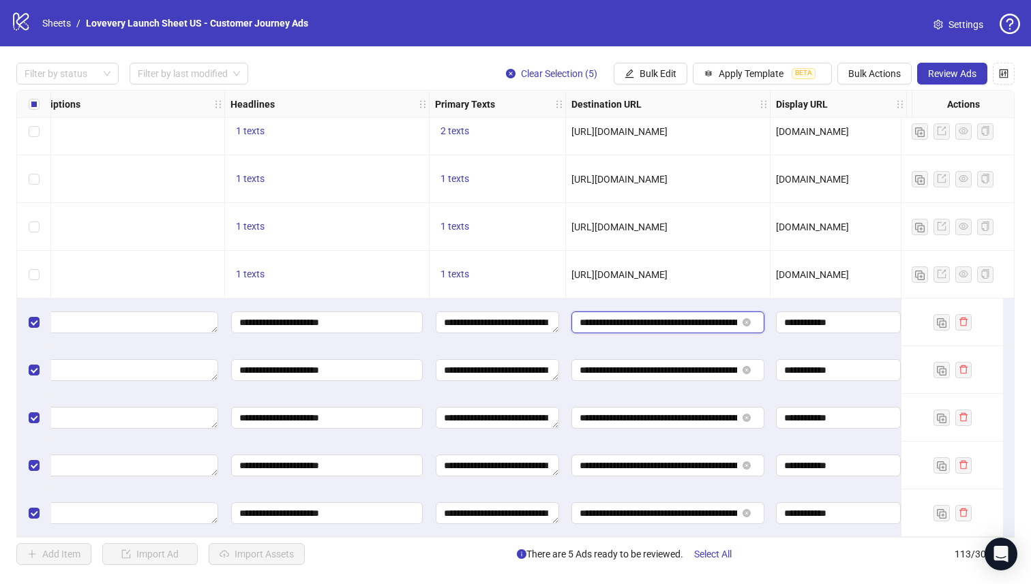
click at [676, 316] on input "**********" at bounding box center [657, 322] width 157 height 15
paste input "**********"
type input "**********"
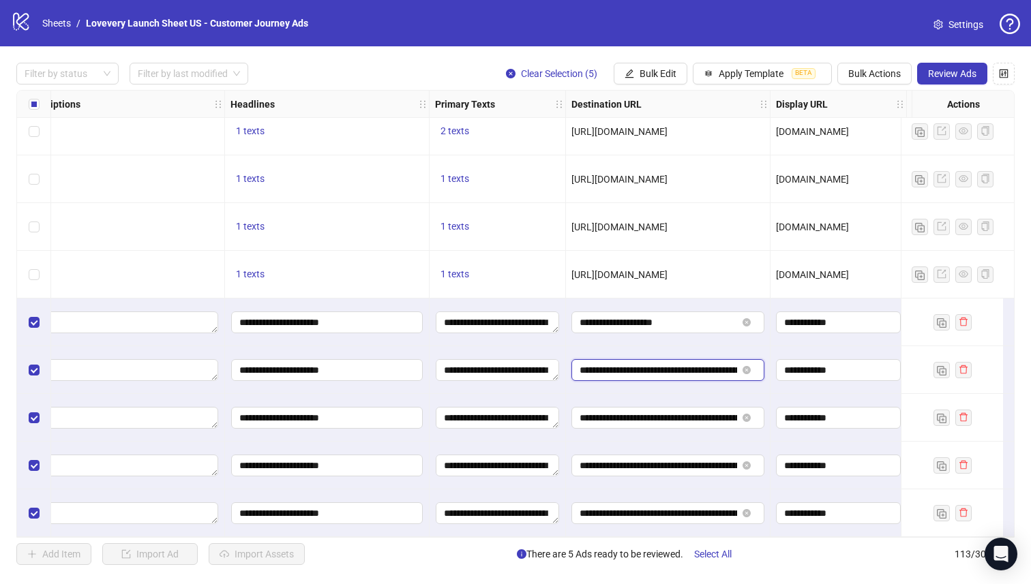
click at [656, 365] on input "**********" at bounding box center [657, 370] width 157 height 15
paste input "**********"
type input "**********"
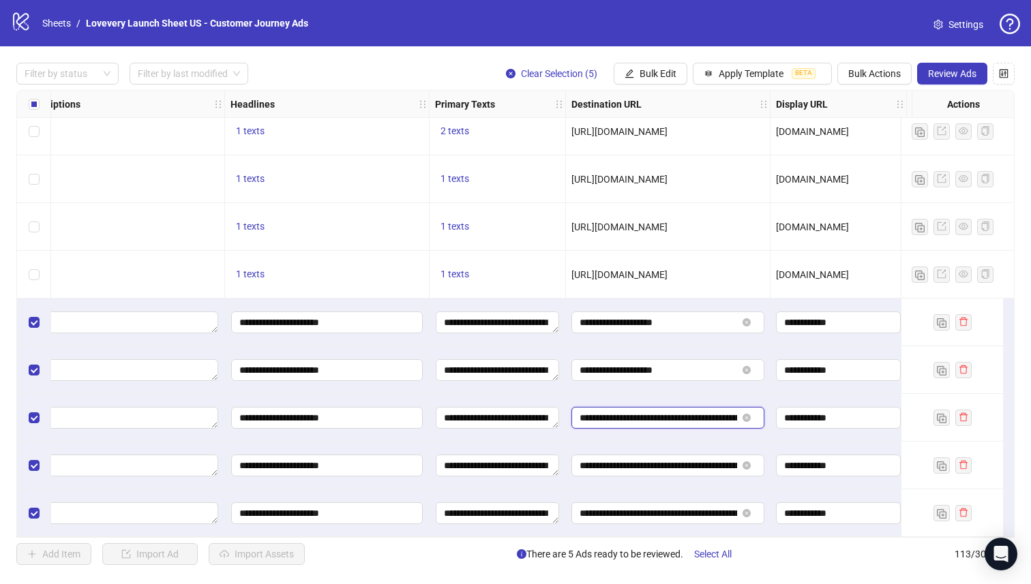
click at [649, 414] on input "**********" at bounding box center [657, 417] width 157 height 15
paste input "**********"
type input "**********"
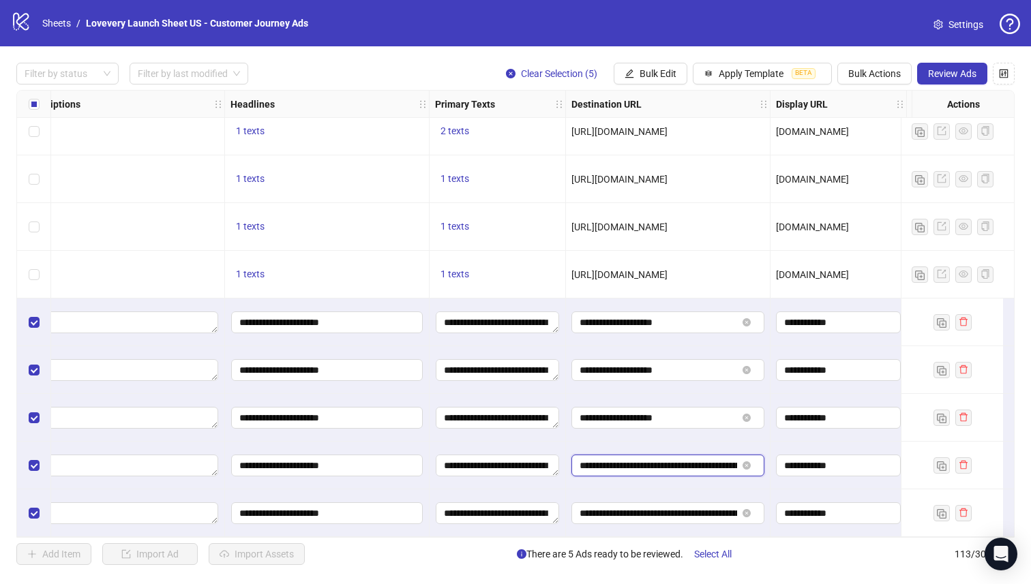
click at [648, 467] on input "**********" at bounding box center [657, 465] width 157 height 15
paste input "**********"
type input "**********"
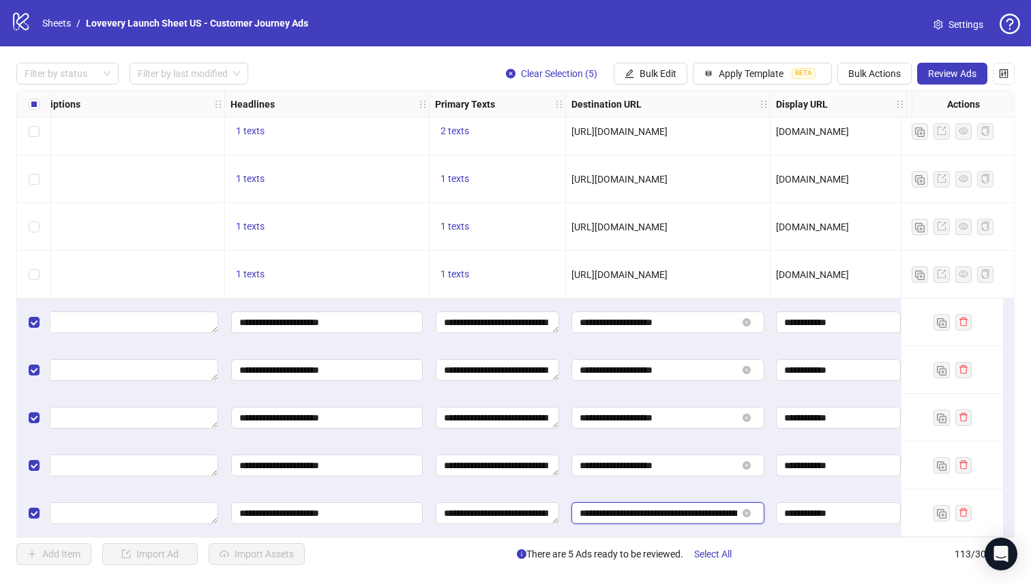
click at [651, 514] on input "**********" at bounding box center [657, 513] width 157 height 15
paste input "**********"
type input "**********"
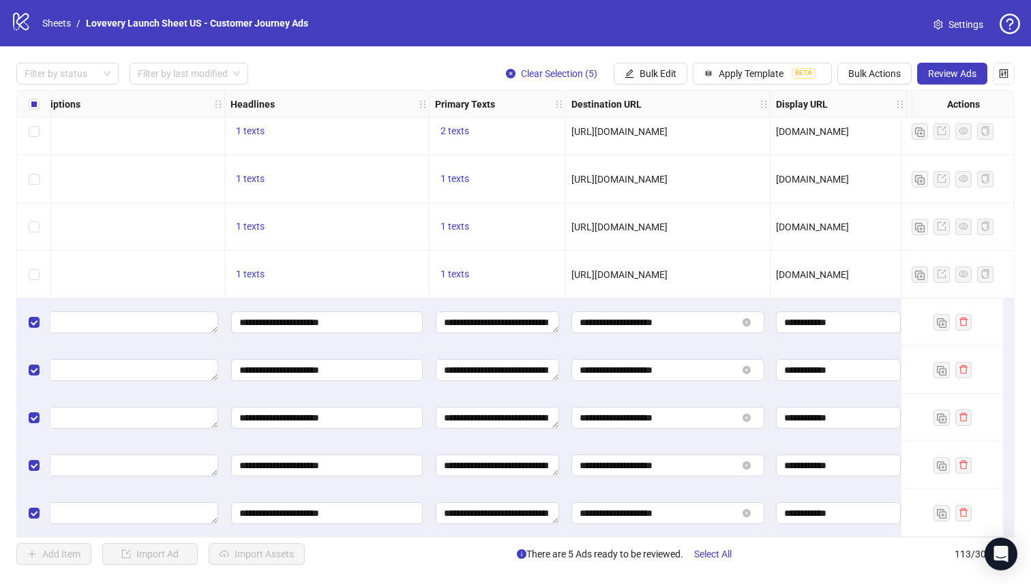
click at [817, 549] on div "Add Item Import Ad Import Assets There are 5 Ads ready to be reviewed. Select A…" at bounding box center [515, 554] width 998 height 22
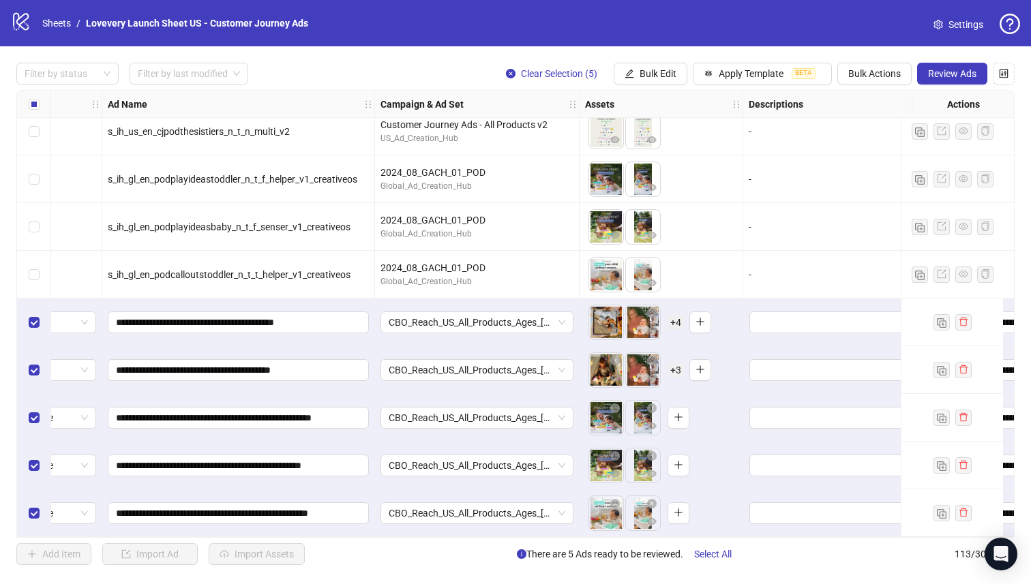
scroll to position [4978, 0]
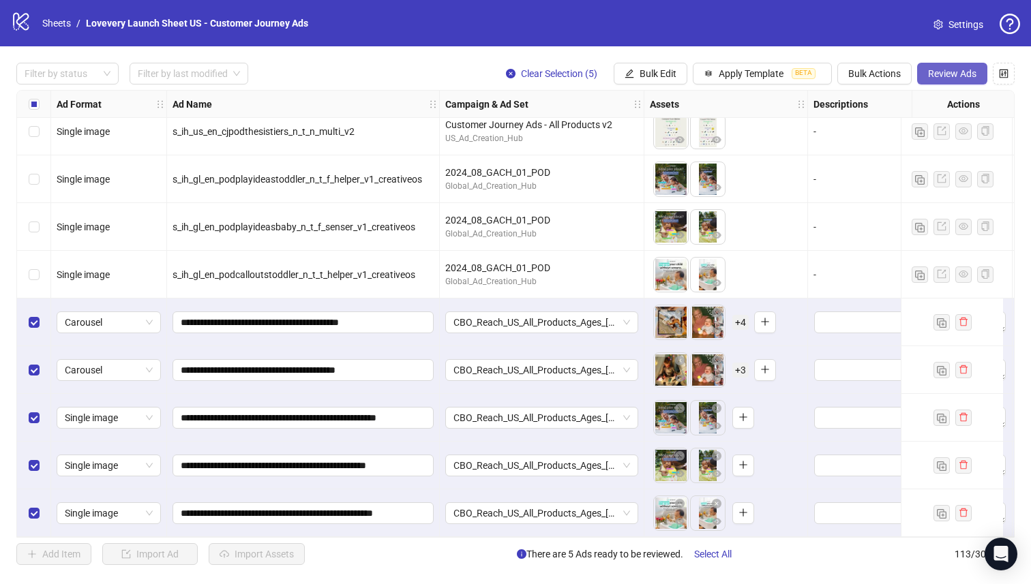
click at [964, 75] on span "Review Ads" at bounding box center [952, 73] width 48 height 11
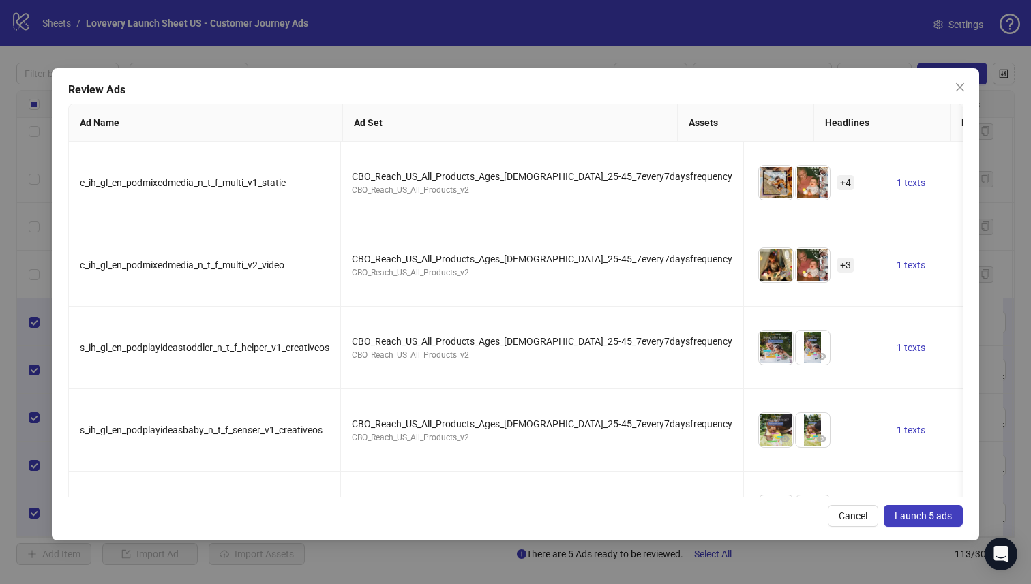
click at [926, 515] on span "Launch 5 ads" at bounding box center [922, 516] width 57 height 11
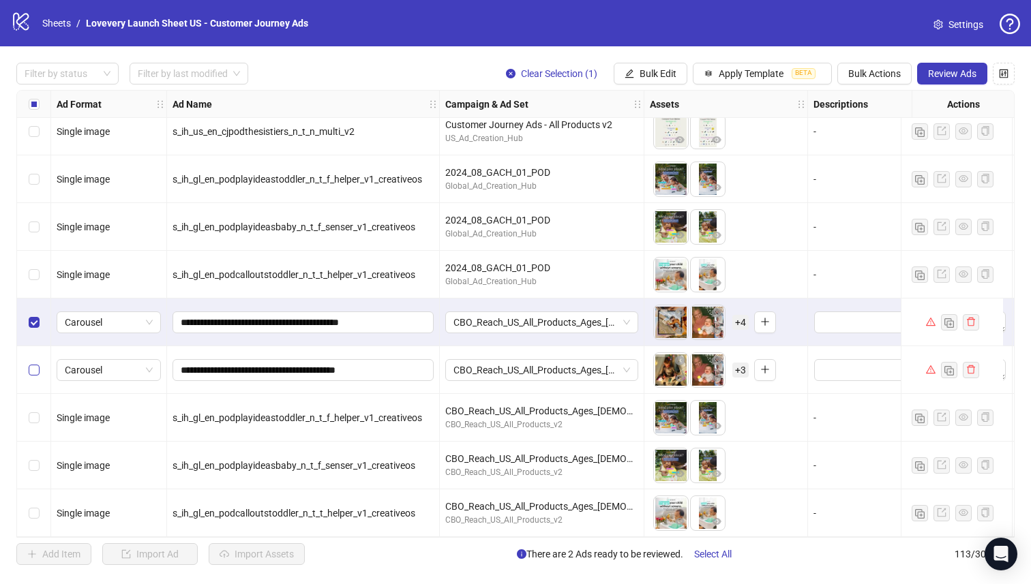
click at [31, 363] on label "Select row 110" at bounding box center [34, 370] width 11 height 15
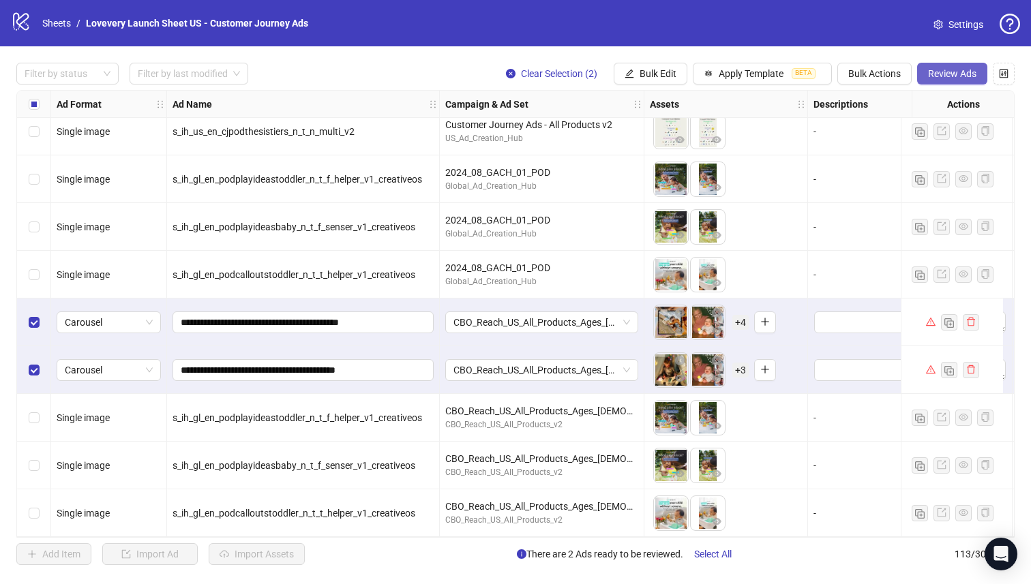
click at [956, 70] on span "Review Ads" at bounding box center [952, 73] width 48 height 11
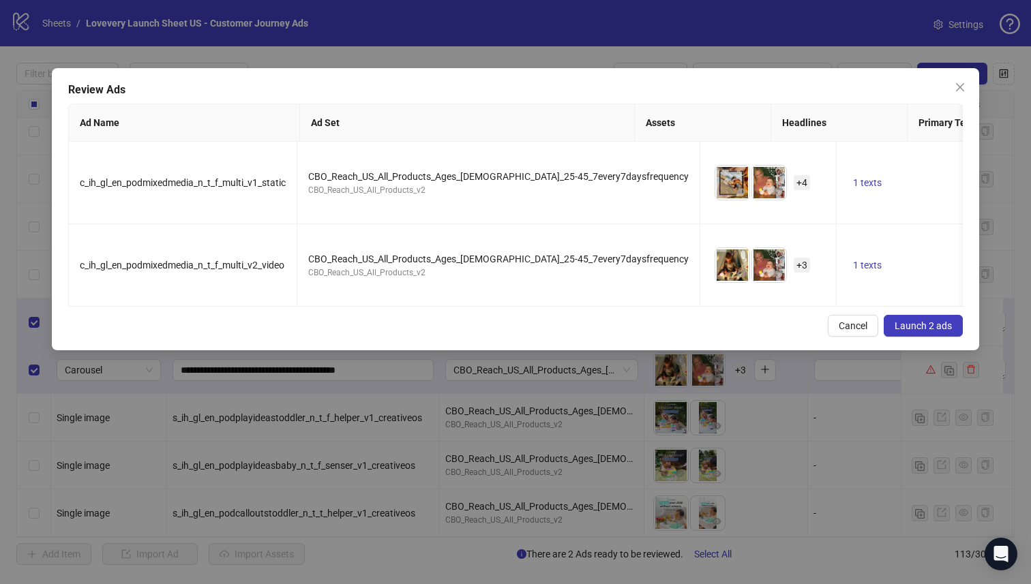
click at [934, 328] on span "Launch 2 ads" at bounding box center [922, 325] width 57 height 11
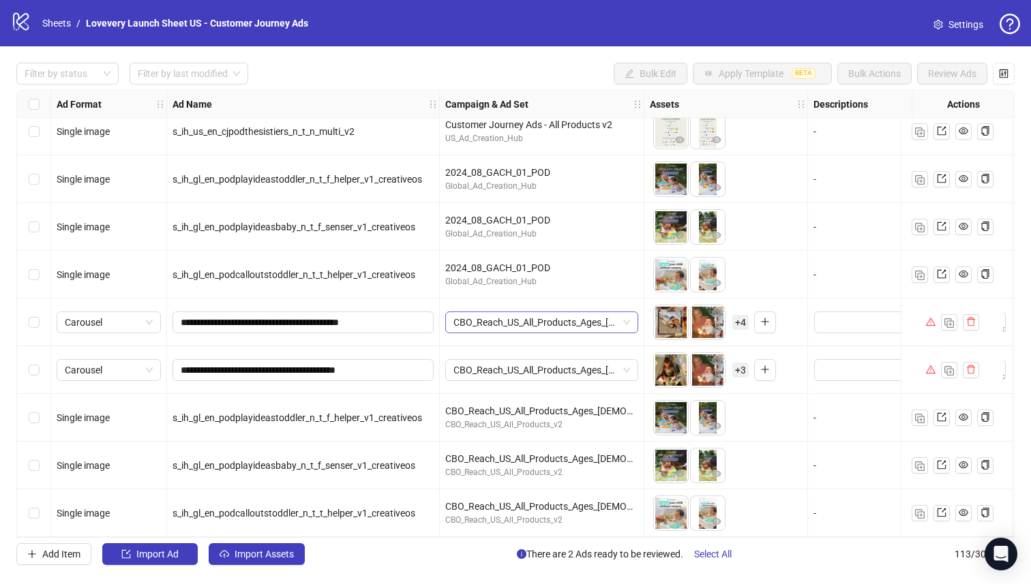
click at [620, 321] on span "CBO_Reach_US_All_Products_Ages_[DEMOGRAPHIC_DATA]_25-45_7every7daysfrequency" at bounding box center [541, 322] width 177 height 20
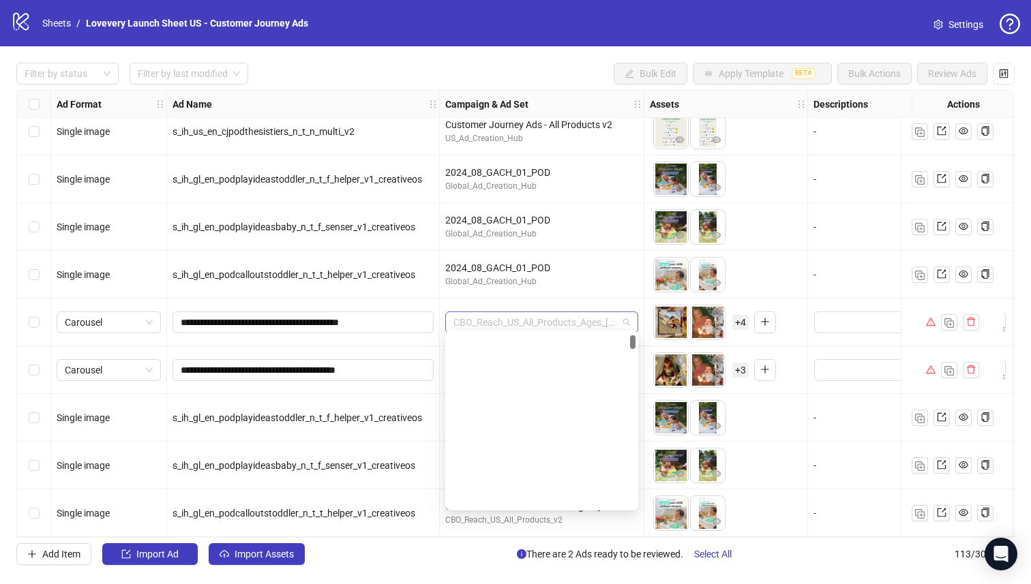
scroll to position [417, 0]
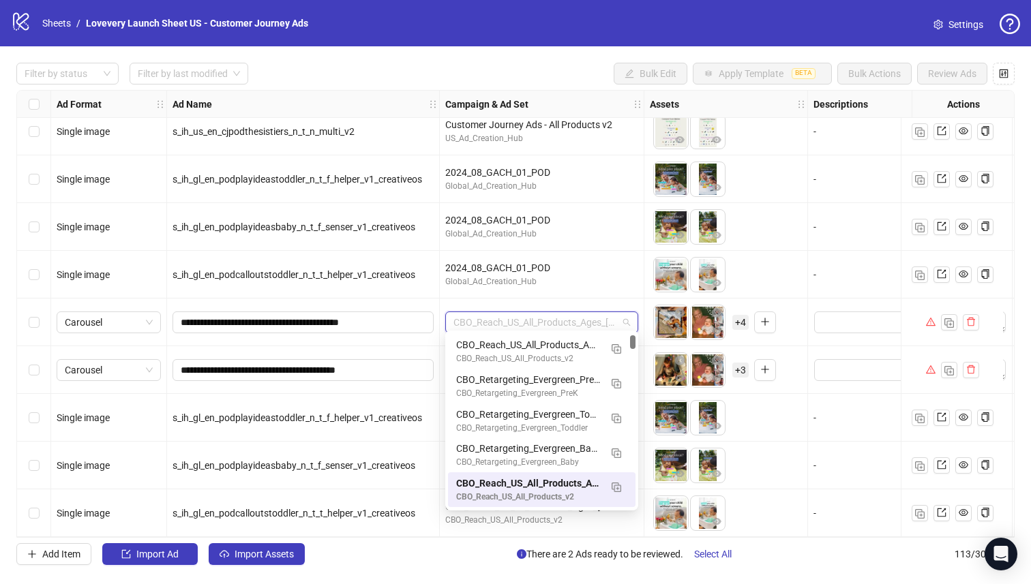
click at [679, 29] on div "logo/logo-mobile Sheets / Lovevery Launch Sheet US - Customer Journey Ads Setti…" at bounding box center [515, 23] width 1009 height 25
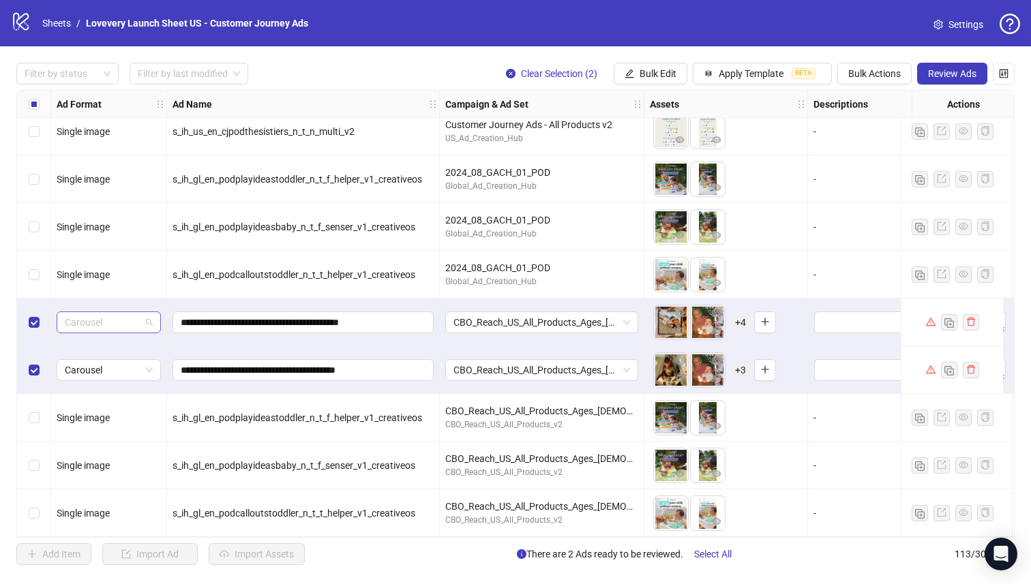
click at [147, 314] on span "Carousel" at bounding box center [109, 322] width 88 height 20
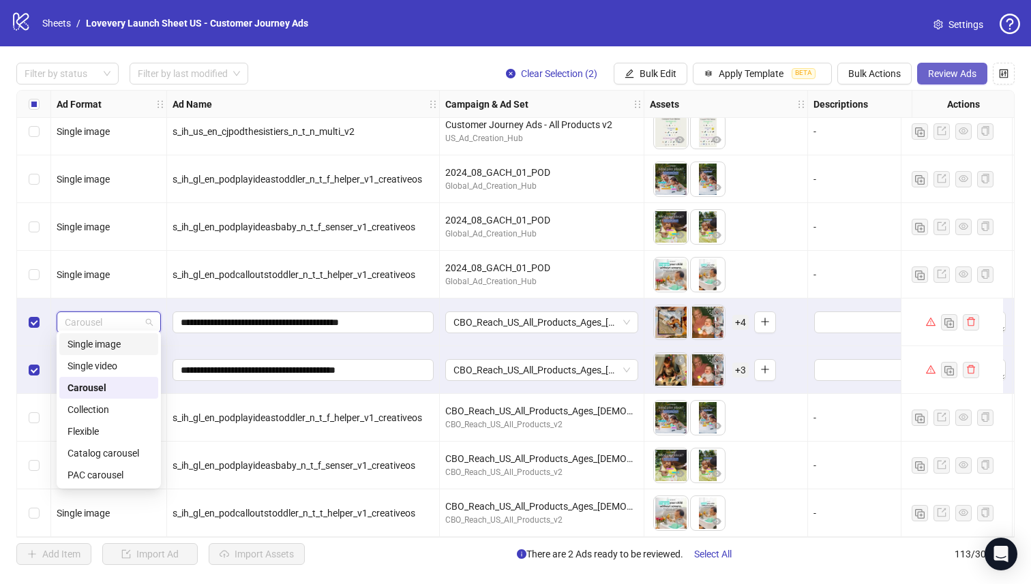
click at [949, 67] on button "Review Ads" at bounding box center [952, 74] width 70 height 22
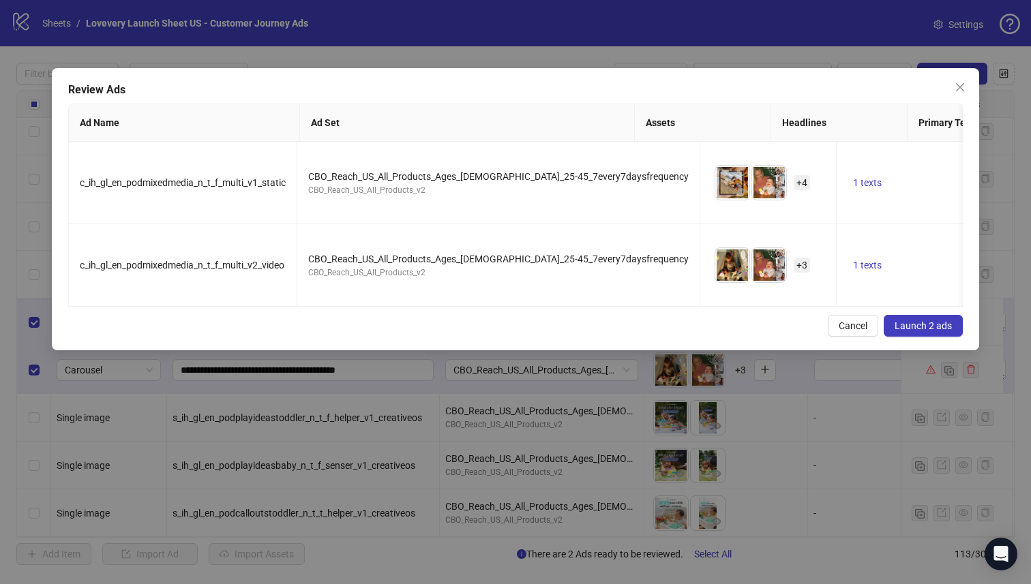
click at [941, 320] on span "Launch 2 ads" at bounding box center [922, 325] width 57 height 11
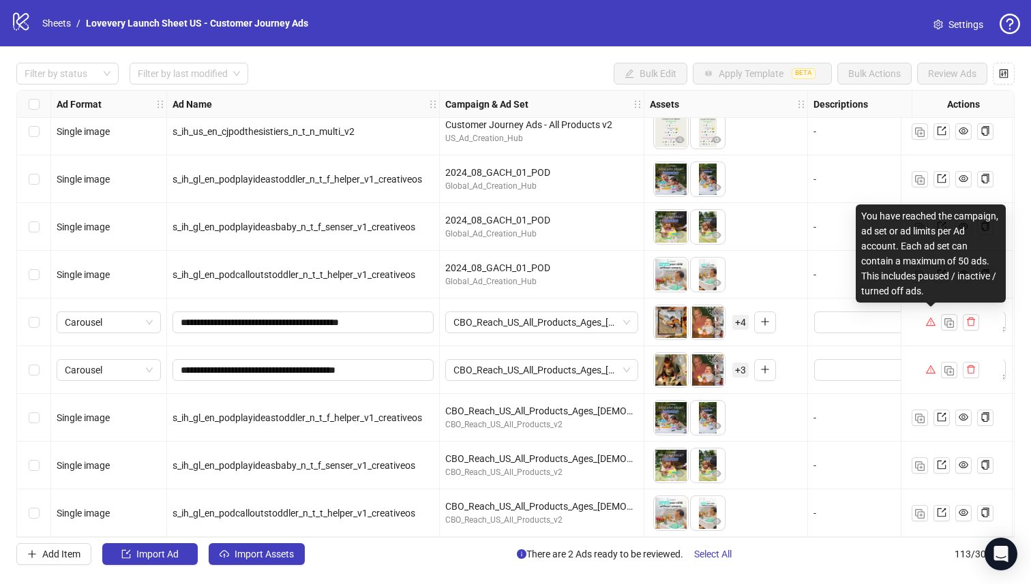
click at [930, 320] on icon "warning" at bounding box center [931, 322] width 10 height 10
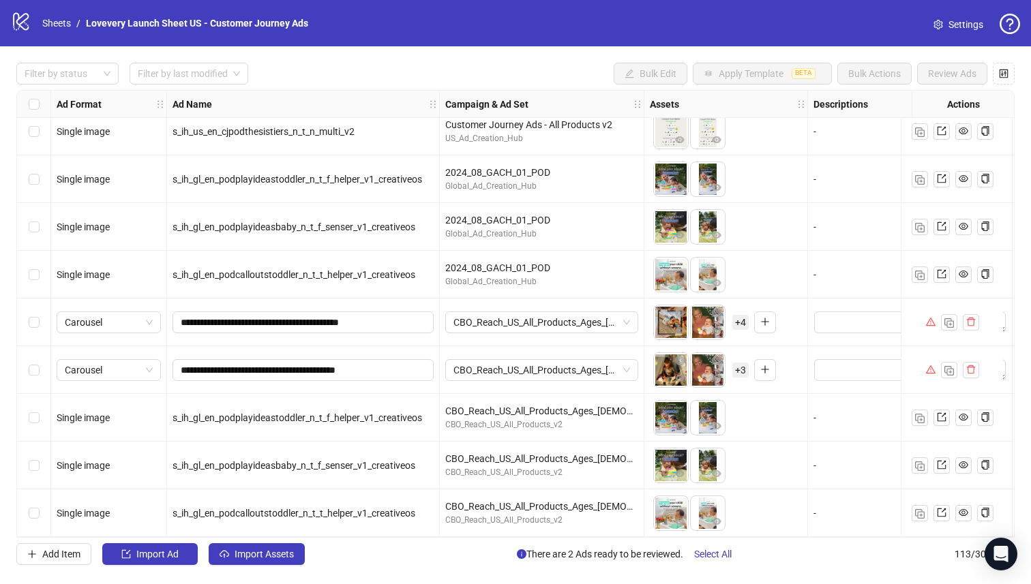
click at [528, 305] on div "CBO_Reach_US_All_Products_Ages_[DEMOGRAPHIC_DATA]_25-45_7every7daysfrequency" at bounding box center [542, 323] width 205 height 48
click at [528, 312] on span "CBO_Reach_US_All_Products_Ages_[DEMOGRAPHIC_DATA]_25-45_7every7daysfrequency" at bounding box center [541, 322] width 177 height 20
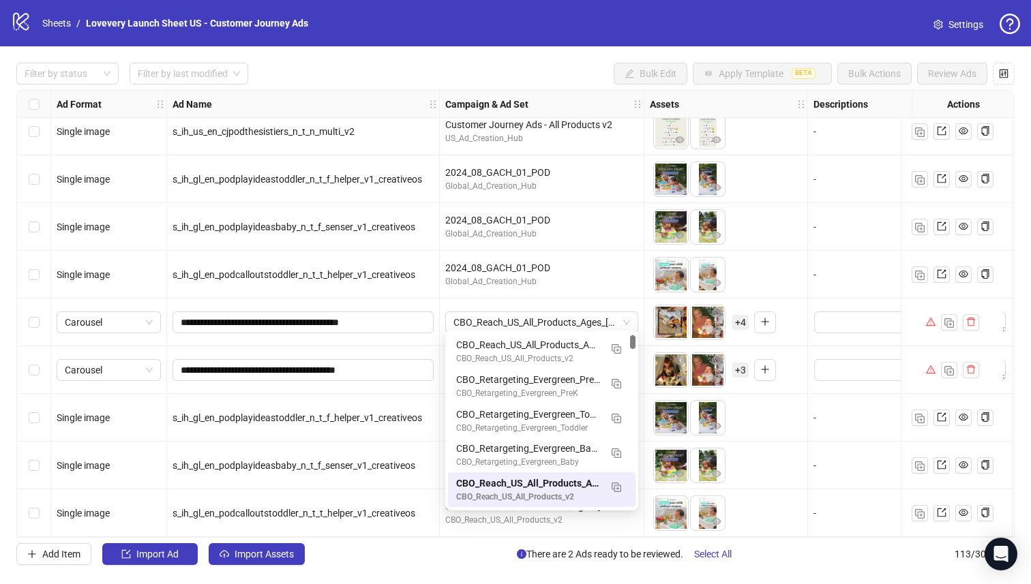
click at [624, 219] on div "2024_08_GACH_01_POD" at bounding box center [541, 220] width 193 height 15
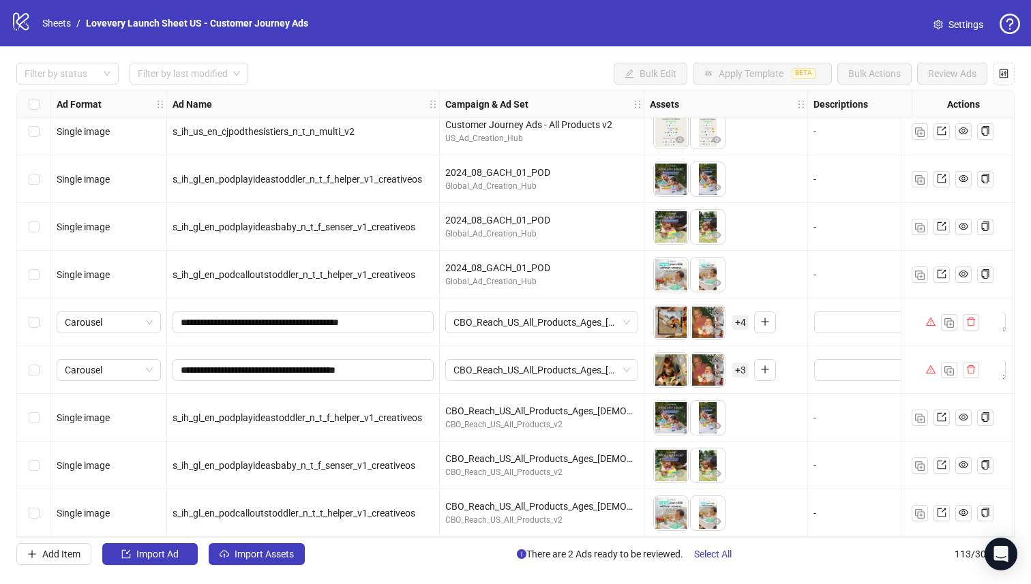
scroll to position [4978, 0]
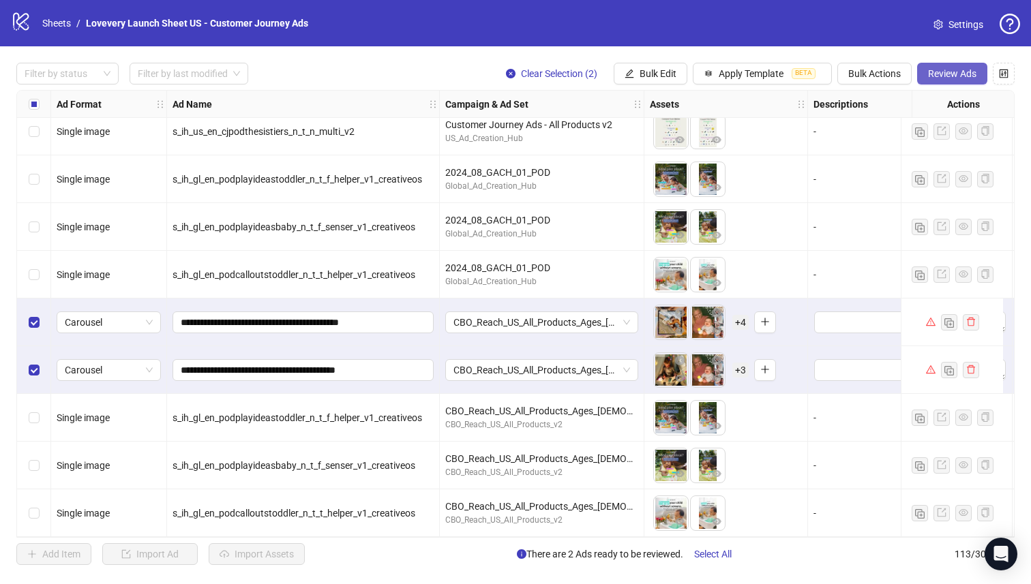
click at [946, 67] on button "Review Ads" at bounding box center [952, 74] width 70 height 22
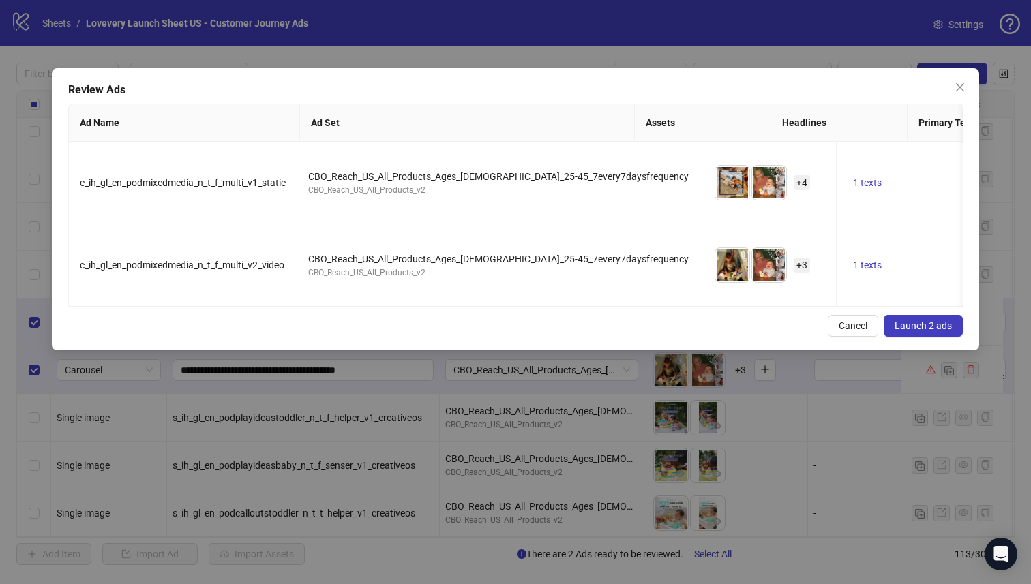
click at [921, 329] on span "Launch 2 ads" at bounding box center [922, 325] width 57 height 11
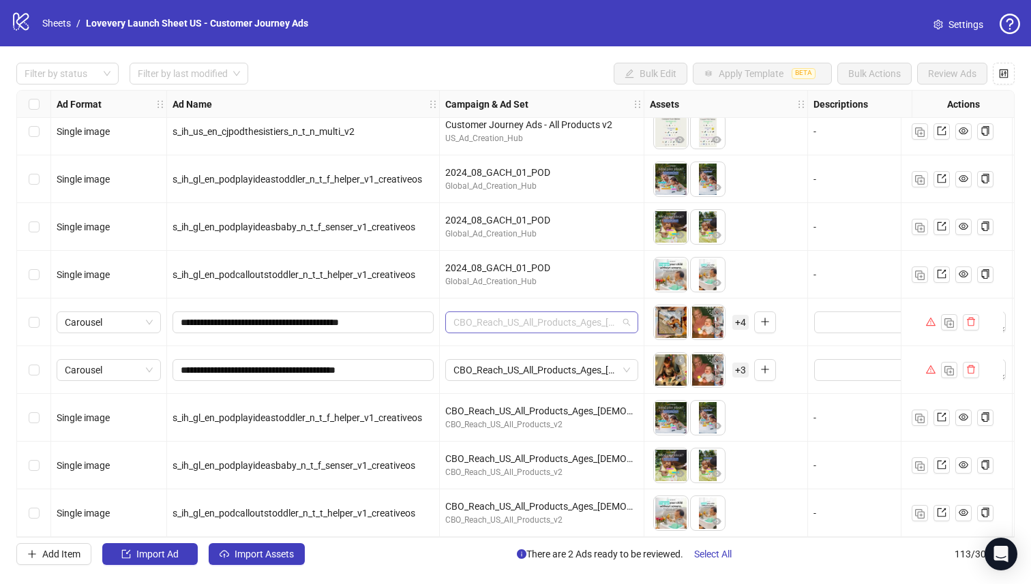
click at [587, 323] on span "CBO_Reach_US_All_Products_Ages_[DEMOGRAPHIC_DATA]_25-45_7every7daysfrequency" at bounding box center [541, 322] width 177 height 20
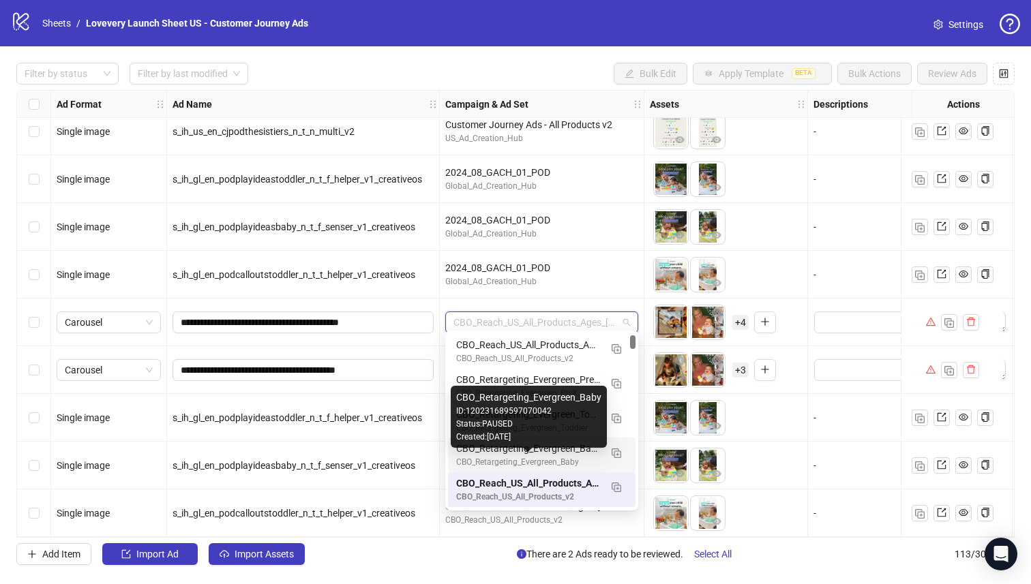
click at [547, 459] on div "CBO_Retargeting_Evergreen_Baby" at bounding box center [528, 462] width 144 height 13
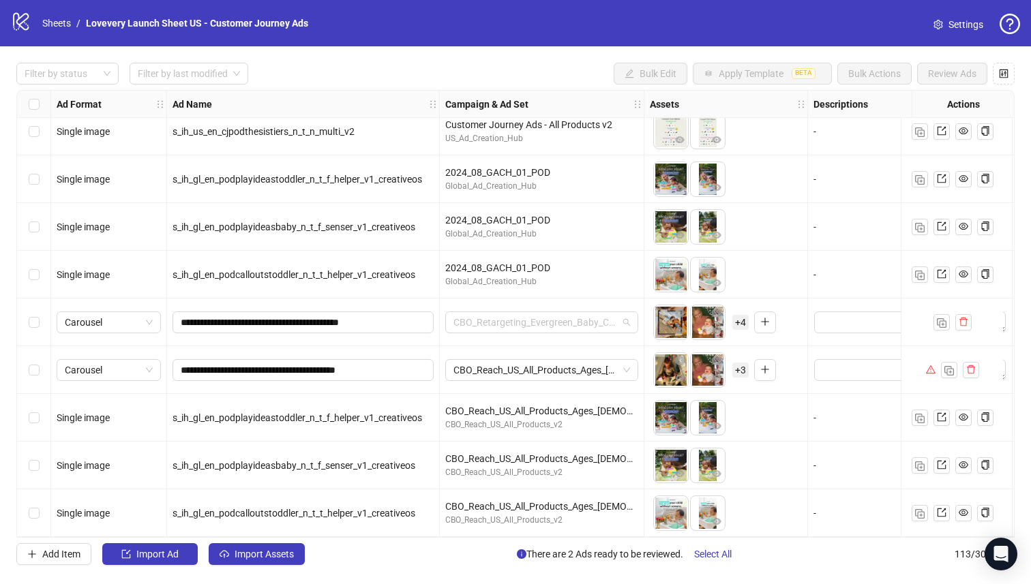
click at [551, 316] on span "CBO_Retargeting_Evergreen_Baby_Catalog" at bounding box center [541, 322] width 177 height 20
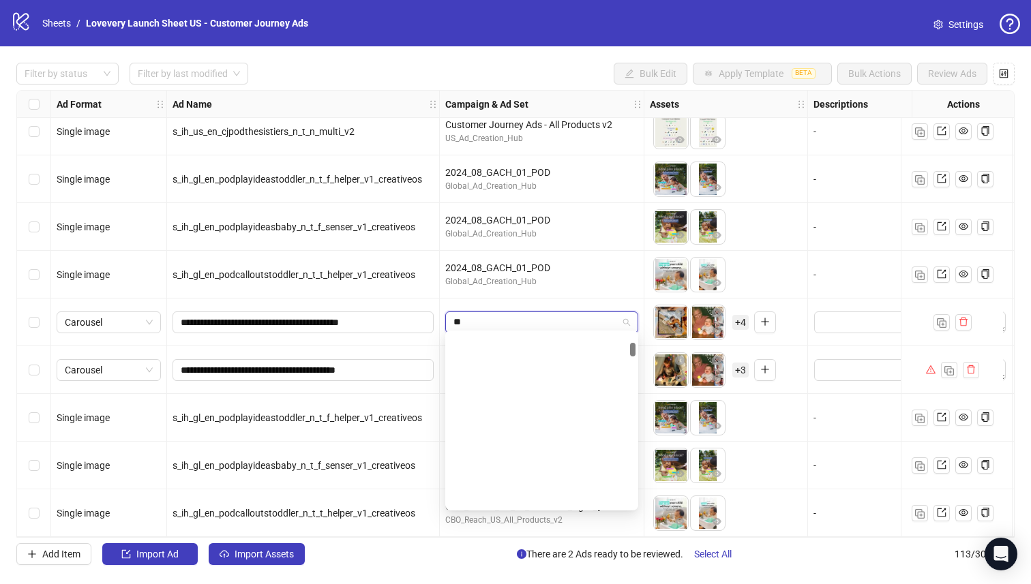
scroll to position [382, 0]
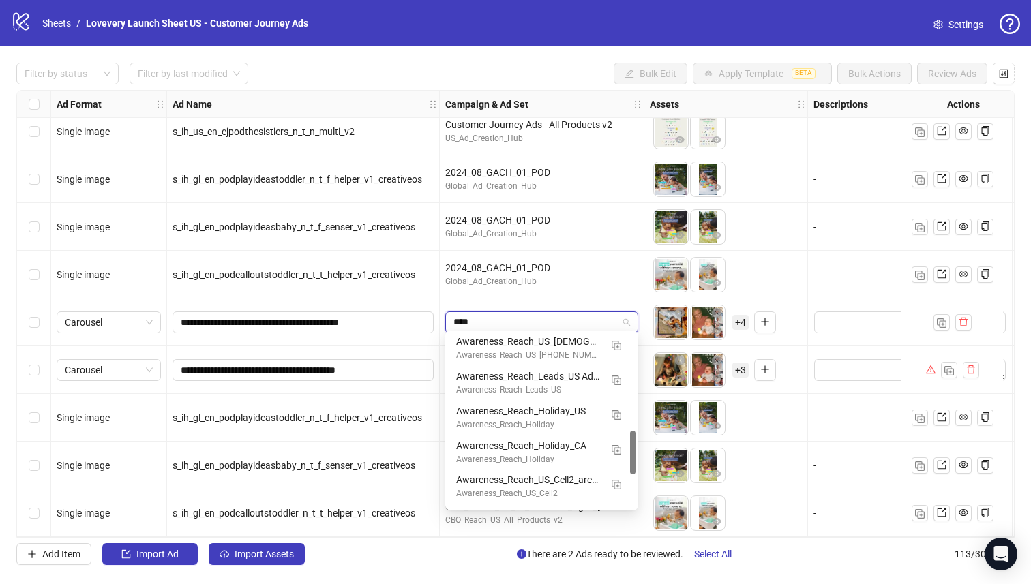
type input "*****"
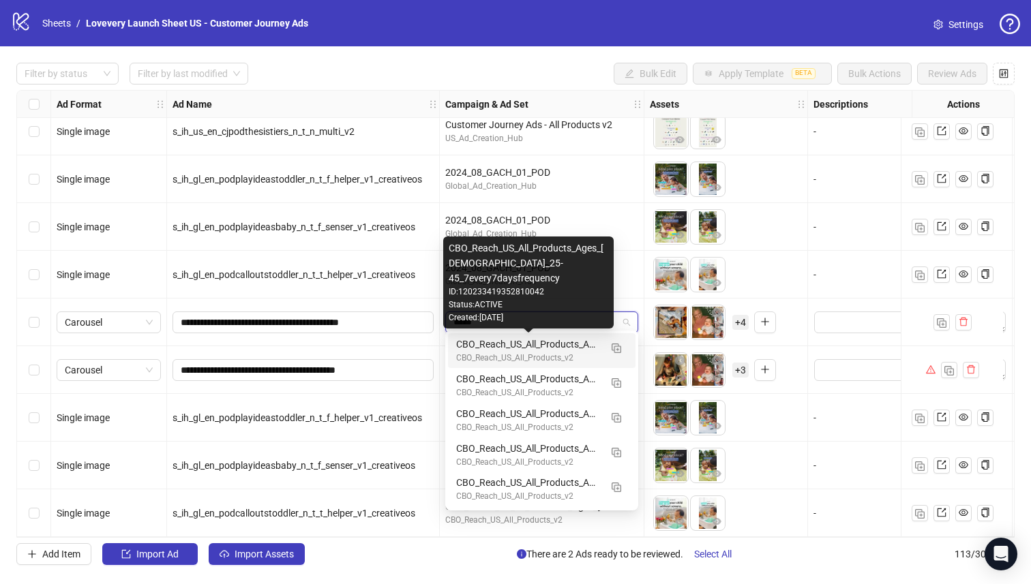
click at [580, 343] on div "CBO_Reach_US_All_Products_Ages_[DEMOGRAPHIC_DATA]_25-45_7every7daysfrequency" at bounding box center [528, 344] width 144 height 15
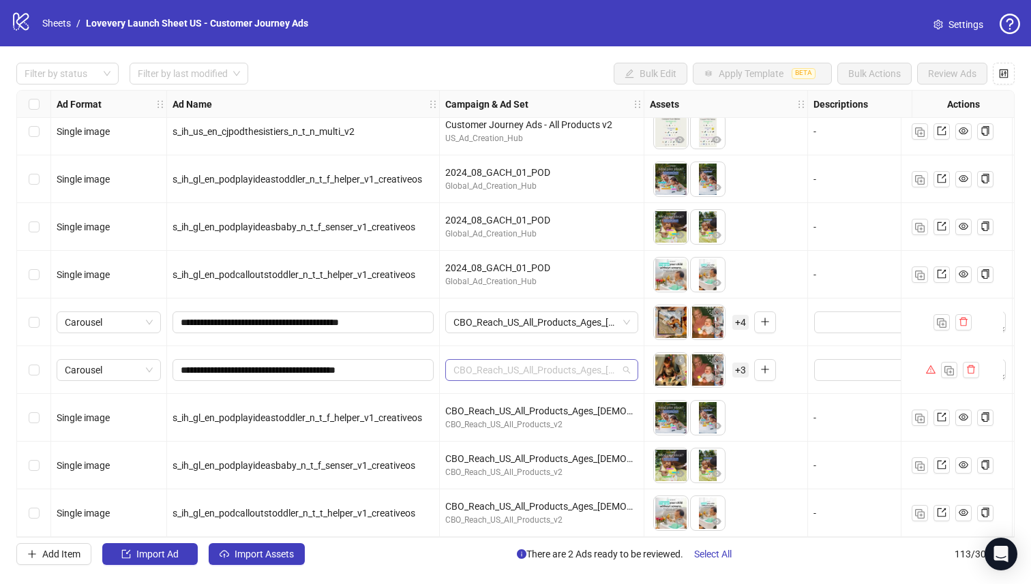
click at [544, 360] on span "CBO_Reach_US_All_Products_Ages_[DEMOGRAPHIC_DATA]_25-45_7every7daysfrequency" at bounding box center [541, 370] width 177 height 20
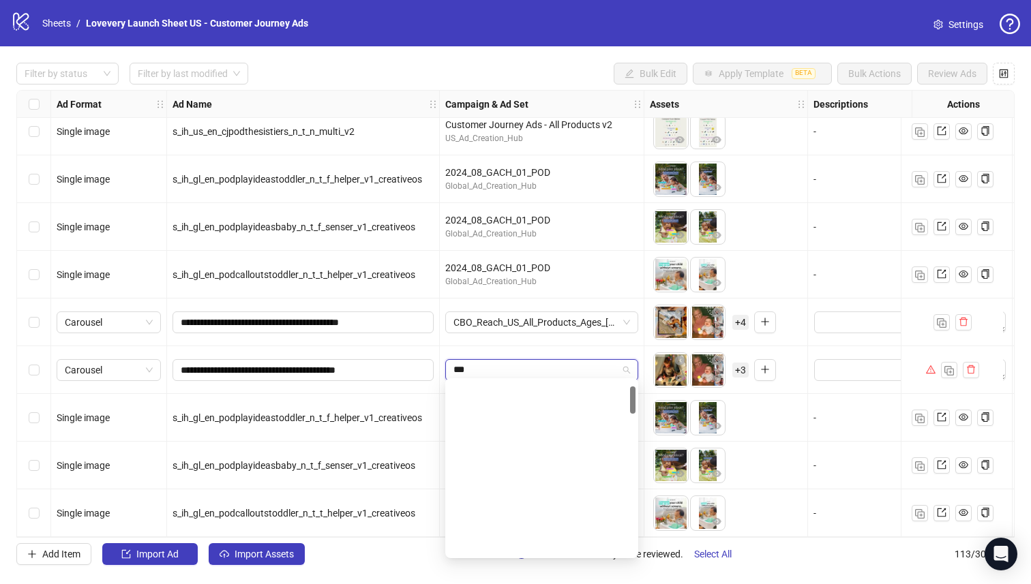
scroll to position [35, 0]
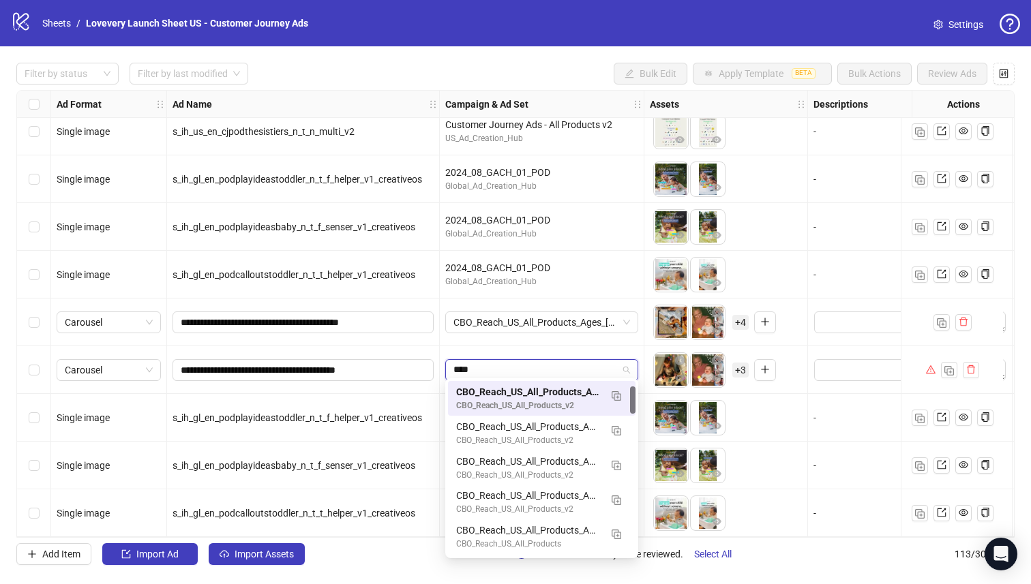
type input "*****"
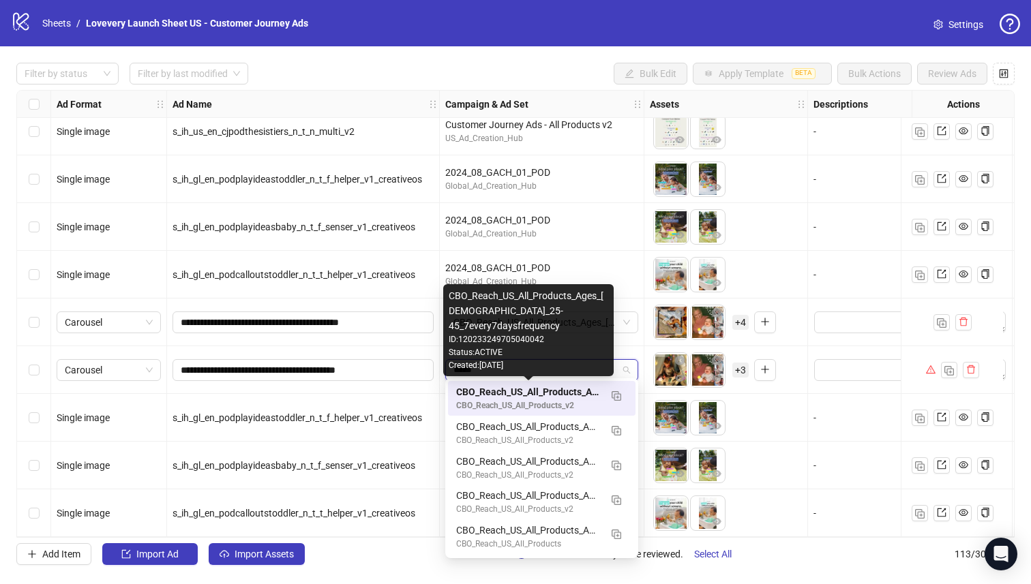
click at [530, 391] on div "CBO_Reach_US_All_Products_Ages_[DEMOGRAPHIC_DATA]_25-45_7every7daysfrequency" at bounding box center [528, 391] width 144 height 15
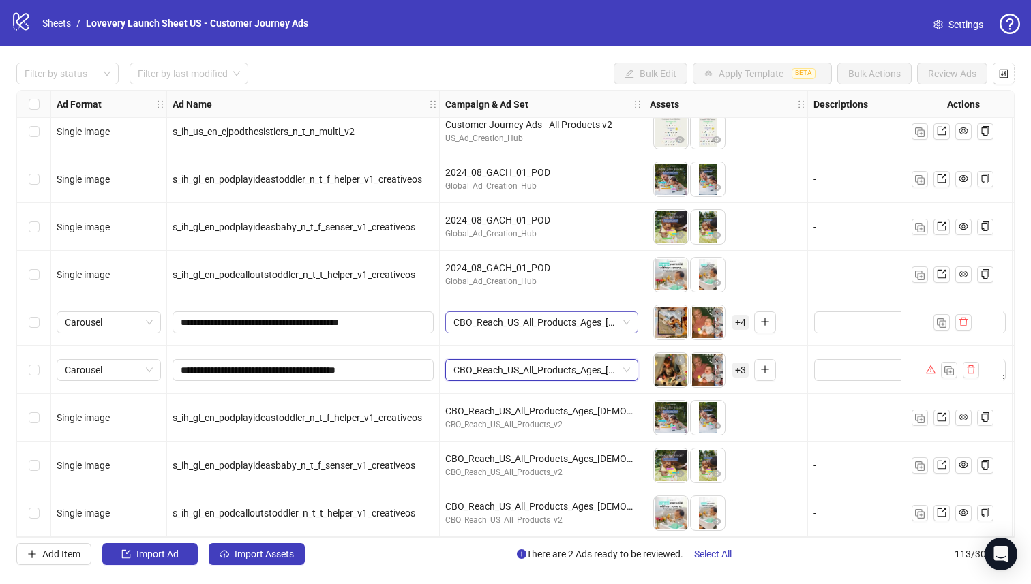
click at [564, 316] on span "CBO_Reach_US_All_Products_Ages_[DEMOGRAPHIC_DATA]_25-45_7every7daysfrequency" at bounding box center [541, 322] width 177 height 20
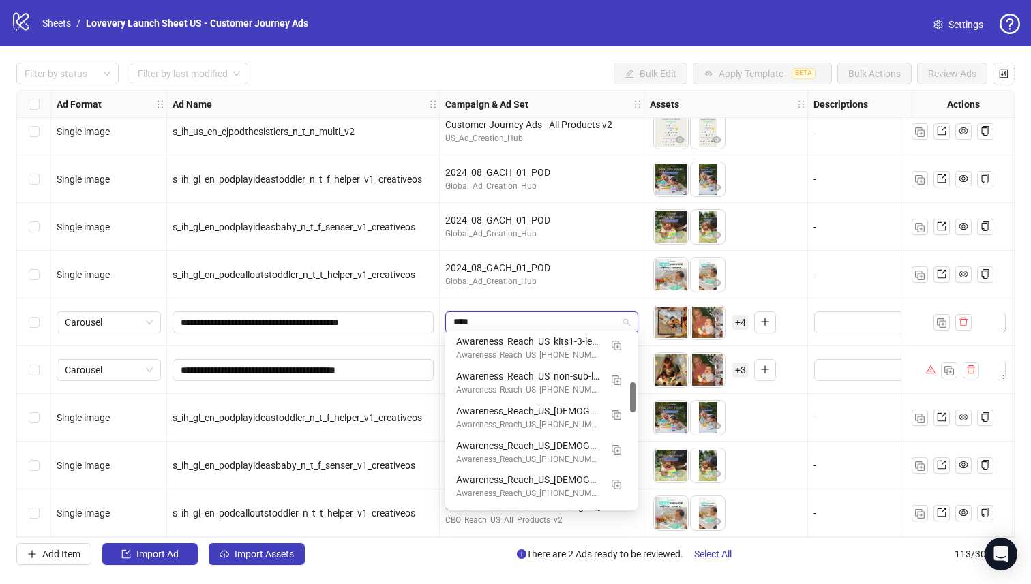
scroll to position [0, 0]
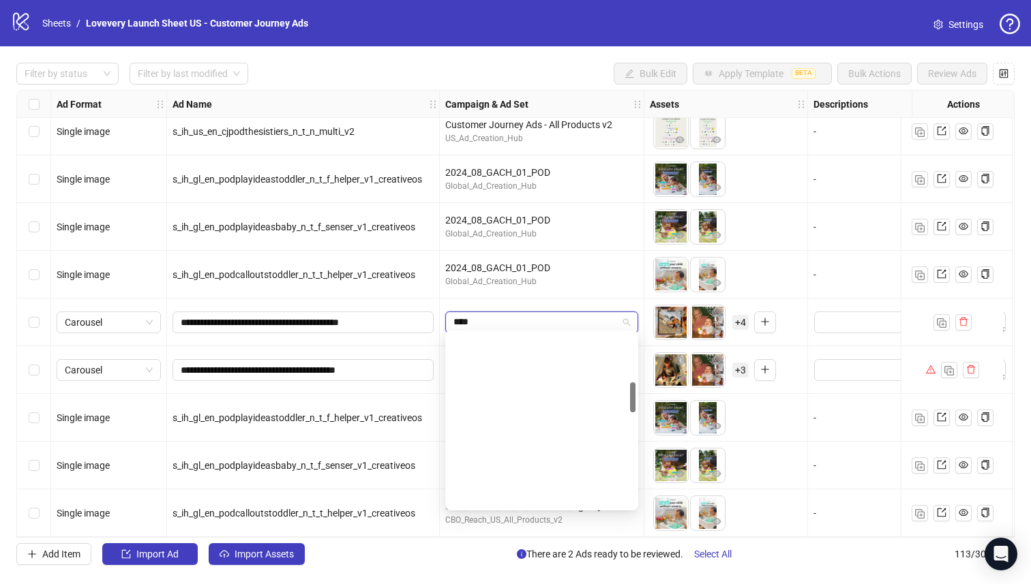
type input "*****"
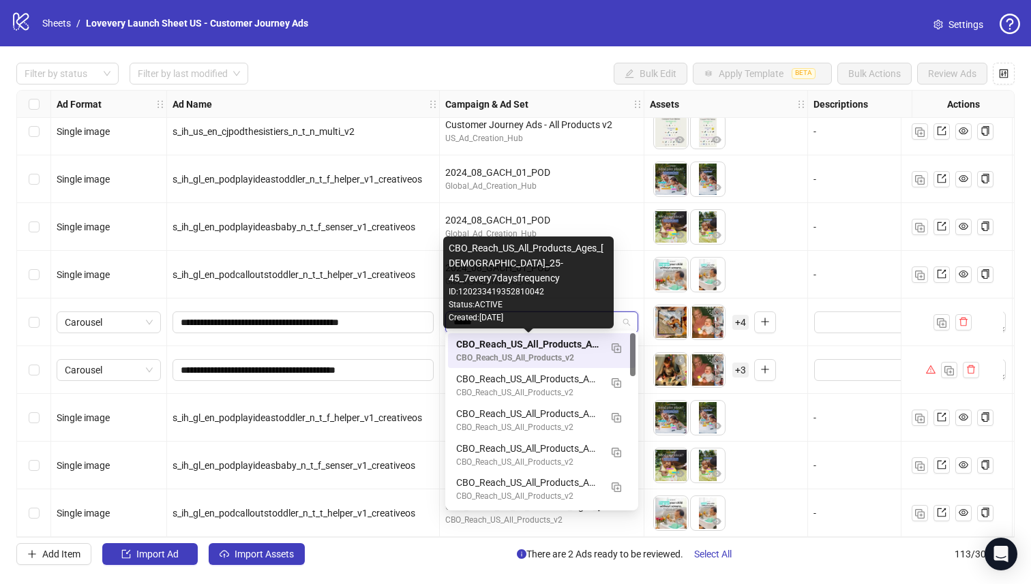
click at [571, 337] on div "CBO_Reach_US_All_Products_Ages_[DEMOGRAPHIC_DATA]_25-45_7every7daysfrequency" at bounding box center [528, 344] width 144 height 15
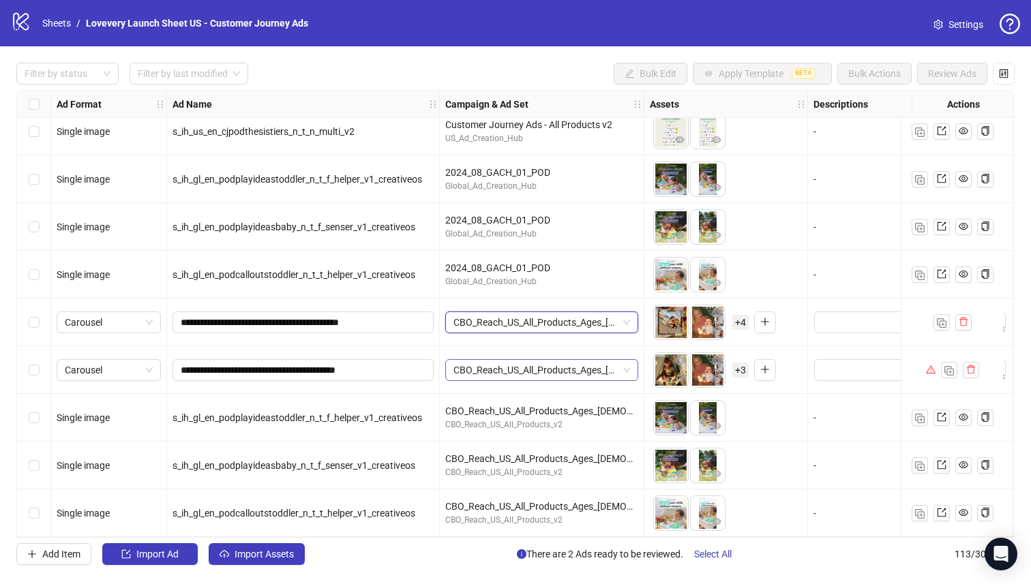
click at [559, 365] on span "CBO_Reach_US_All_Products_Ages_[DEMOGRAPHIC_DATA]_25-45_7every7daysfrequency" at bounding box center [541, 370] width 177 height 20
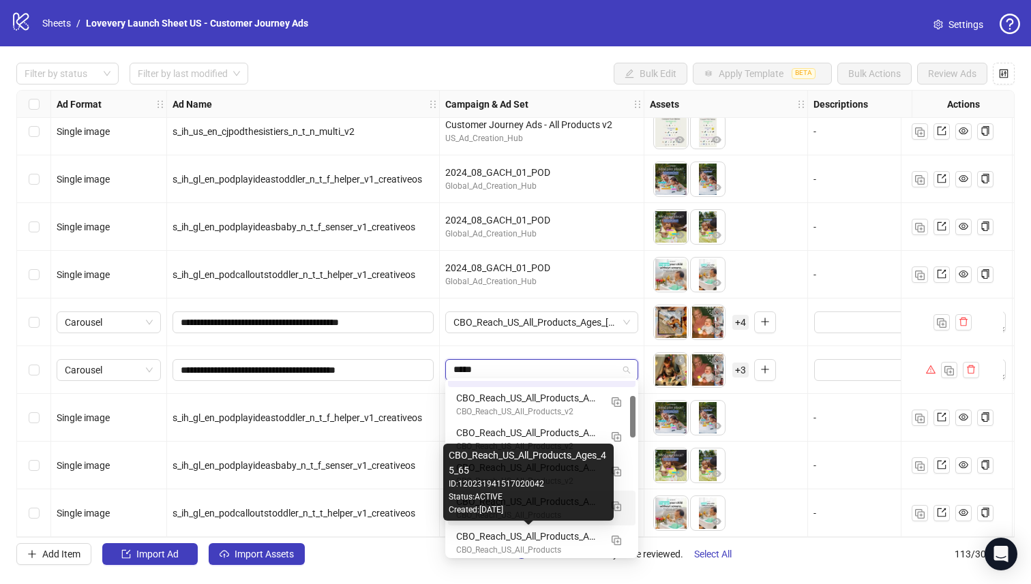
scroll to position [80, 0]
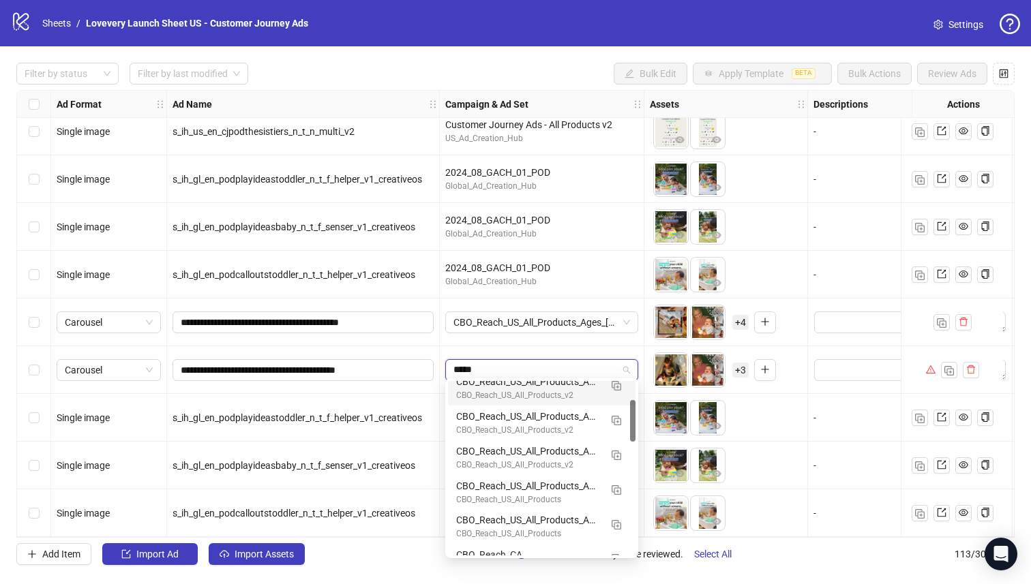
type input "*****"
click at [579, 346] on div "CBO_Reach_US_All_Products_Ages_[DEMOGRAPHIC_DATA]_25-45_7every7daysfrequency" at bounding box center [542, 370] width 205 height 48
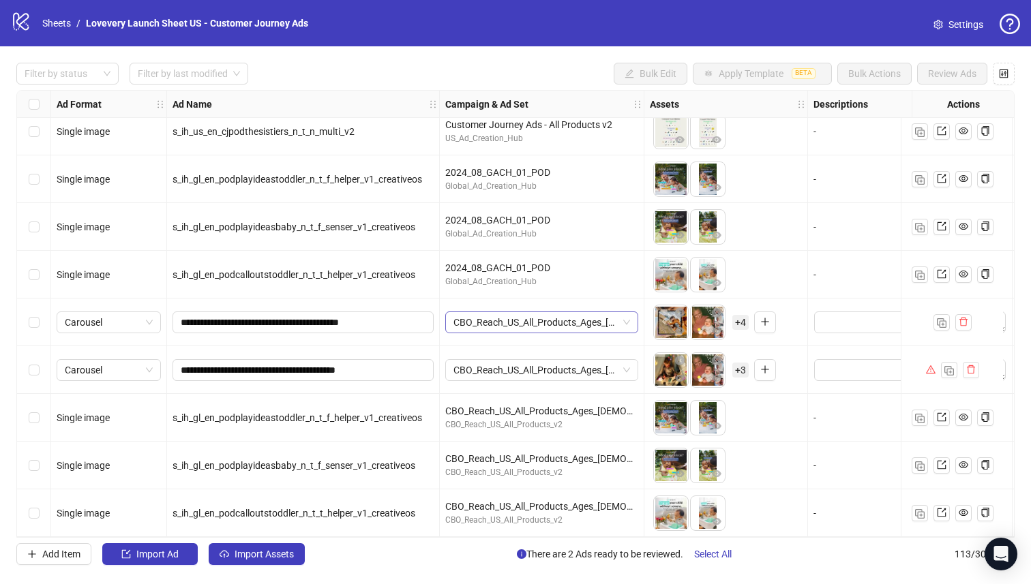
click at [580, 318] on span "CBO_Reach_US_All_Products_Ages_[DEMOGRAPHIC_DATA]_25-45_7every7daysfrequency" at bounding box center [541, 322] width 177 height 20
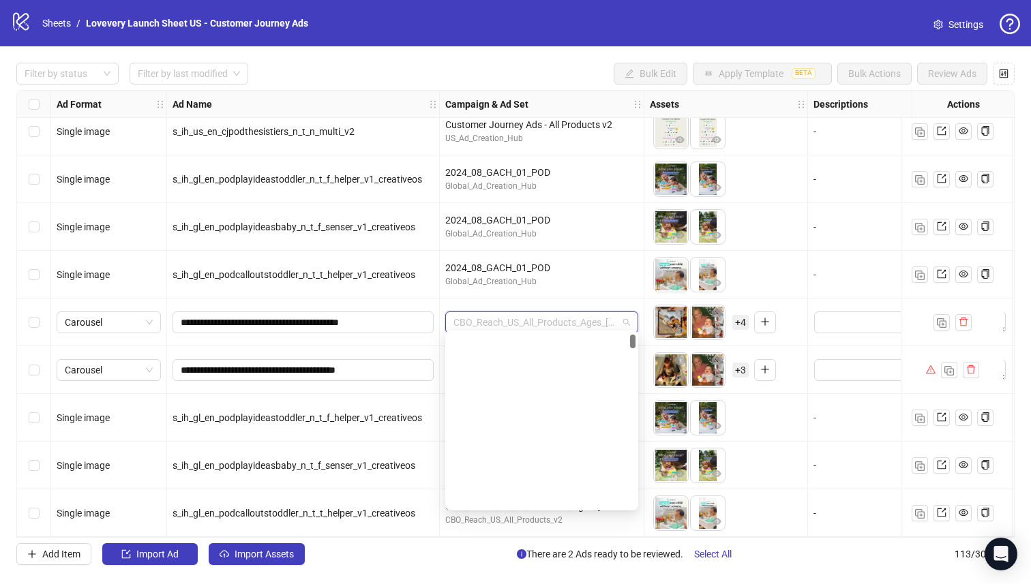
scroll to position [277, 0]
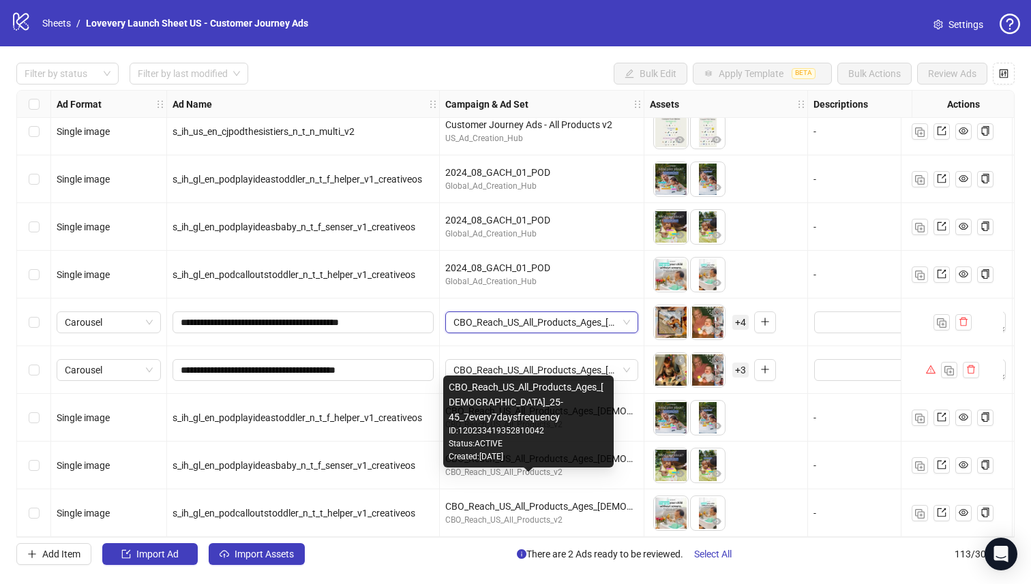
drag, startPoint x: 600, startPoint y: 414, endPoint x: 450, endPoint y: 410, distance: 150.0
click at [450, 410] on div "CBO_Reach_US_All_Products_Ages_[DEMOGRAPHIC_DATA]_25-45_7every7daysfrequency" at bounding box center [529, 402] width 160 height 45
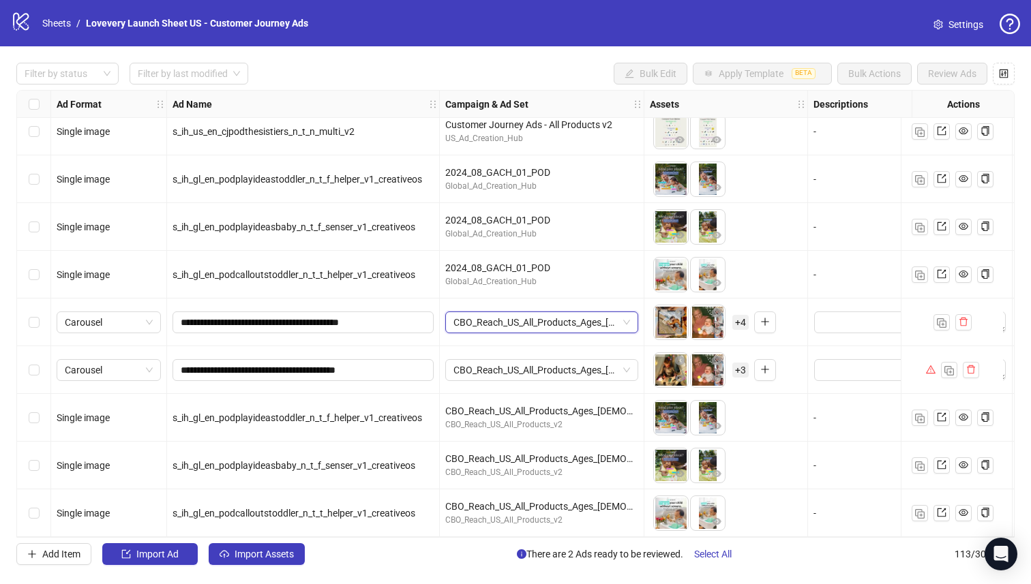
click at [532, 335] on div "CBO_Reach_US_All_Products_Ages_[DEMOGRAPHIC_DATA]_25-45_7every7daysfrequency CB…" at bounding box center [542, 323] width 205 height 48
click at [561, 365] on span "CBO_Reach_US_All_Products_Ages_[DEMOGRAPHIC_DATA]_25-45_7every7daysfrequency" at bounding box center [541, 370] width 177 height 20
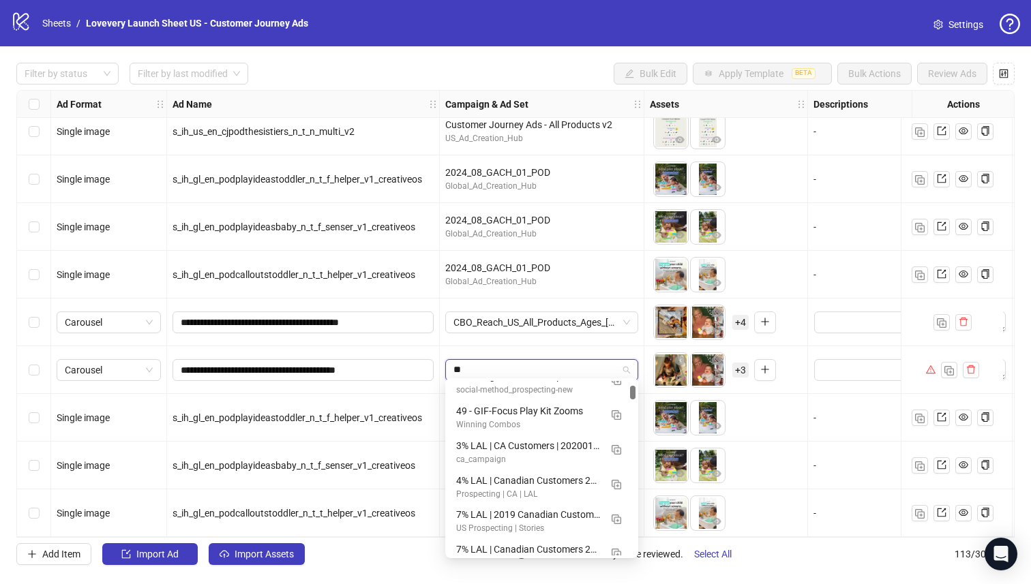
scroll to position [35, 0]
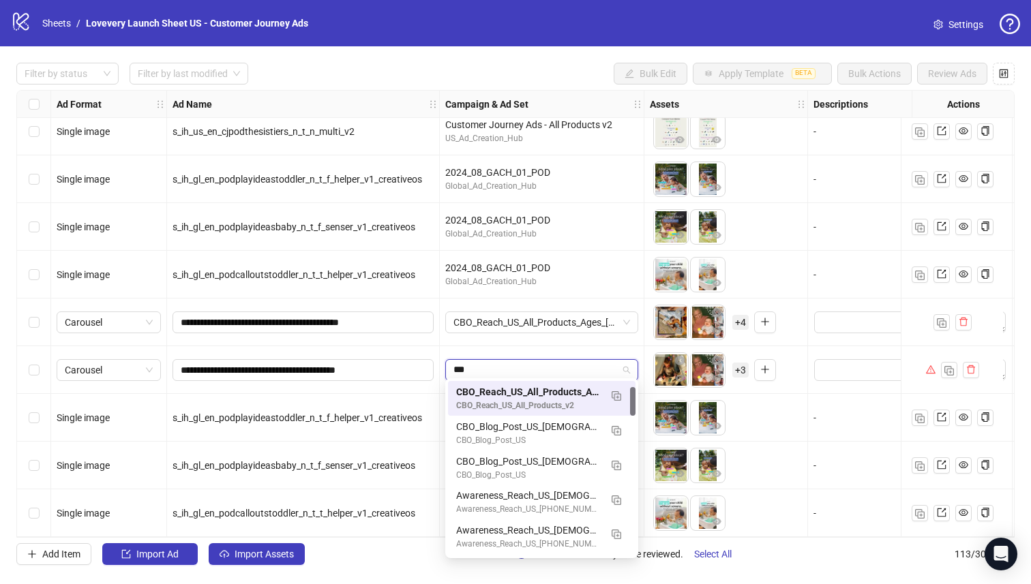
type input "****"
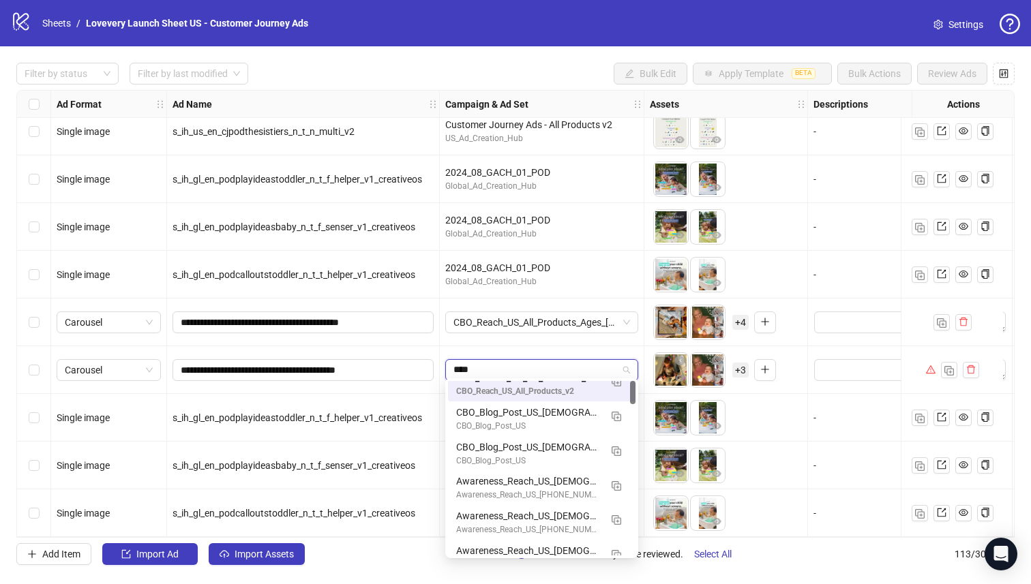
scroll to position [0, 0]
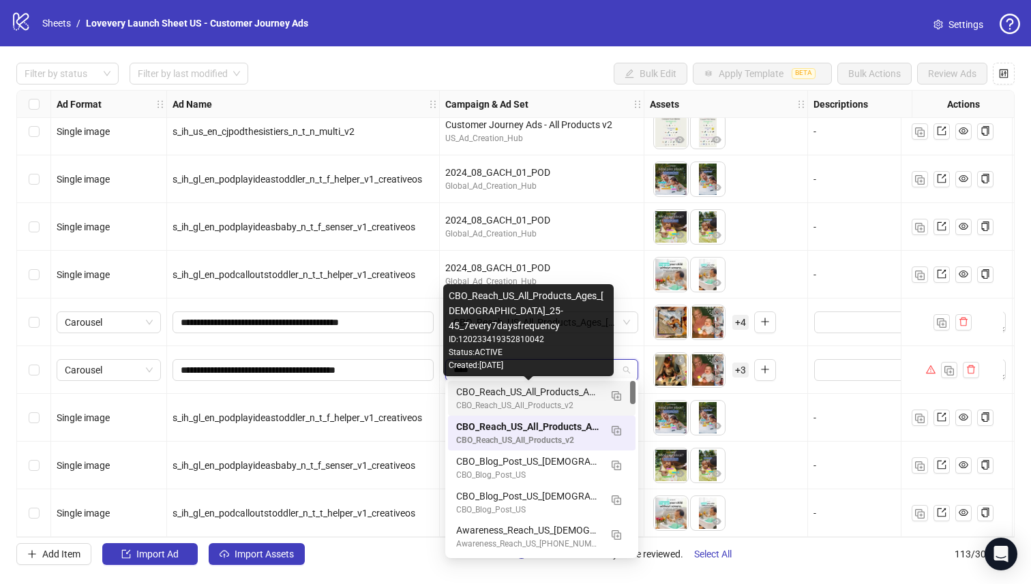
click at [567, 395] on div "CBO_Reach_US_All_Products_Ages_[DEMOGRAPHIC_DATA]_25-45_7every7daysfrequency" at bounding box center [528, 391] width 144 height 15
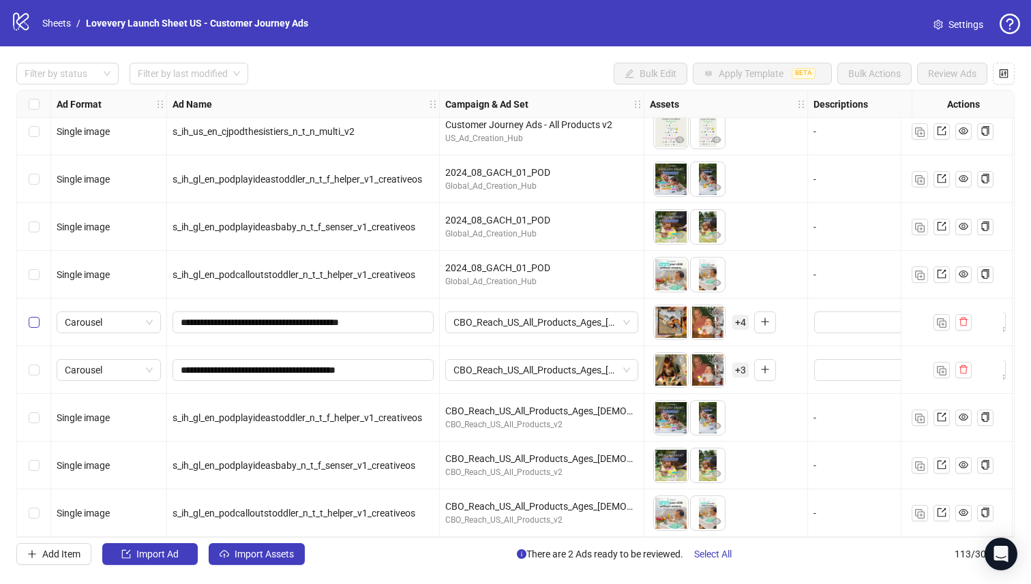
click at [32, 322] on label "Select row 109" at bounding box center [34, 322] width 11 height 15
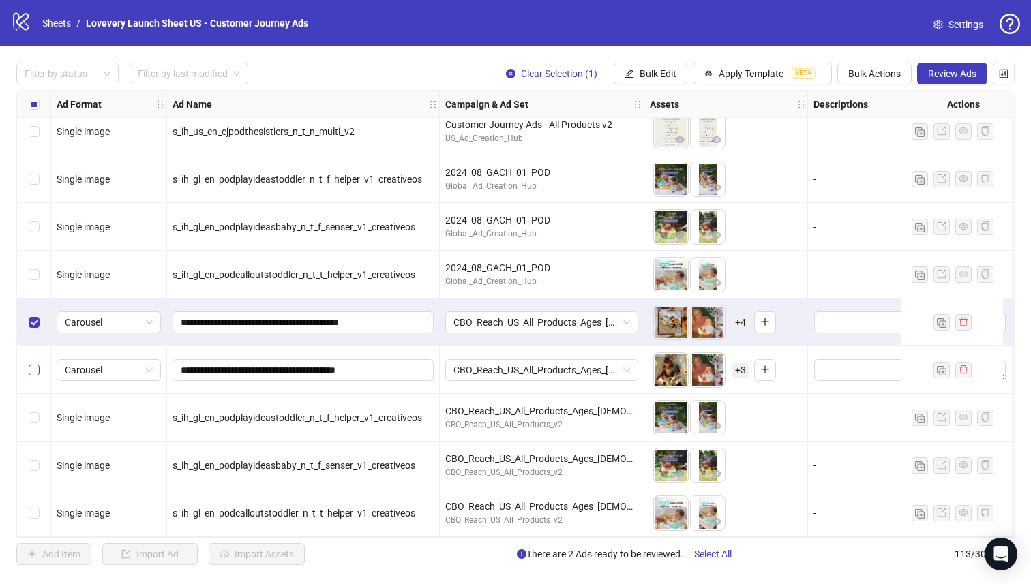
click at [37, 363] on label "Select row 110" at bounding box center [34, 370] width 11 height 15
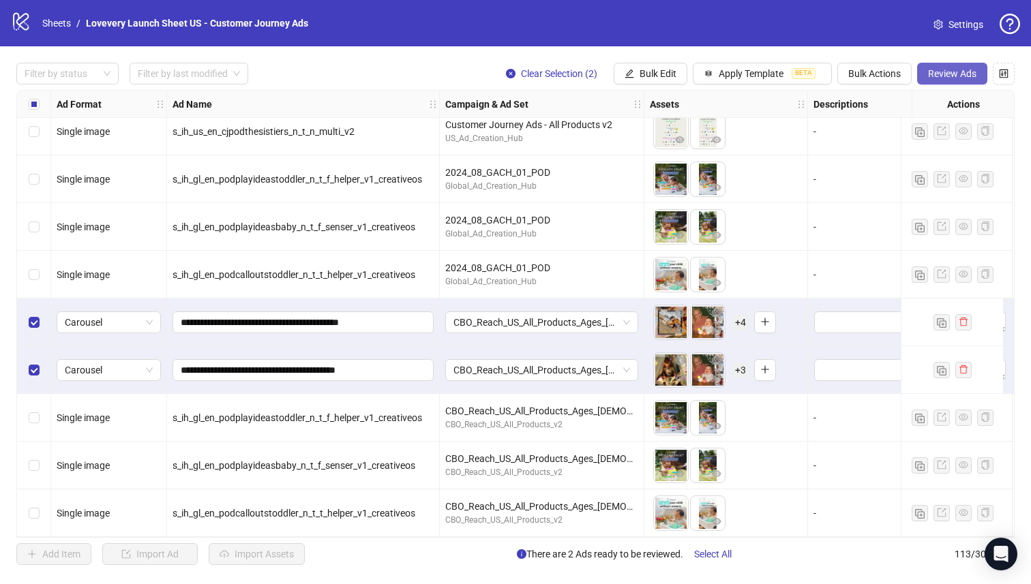
click at [955, 70] on span "Review Ads" at bounding box center [952, 73] width 48 height 11
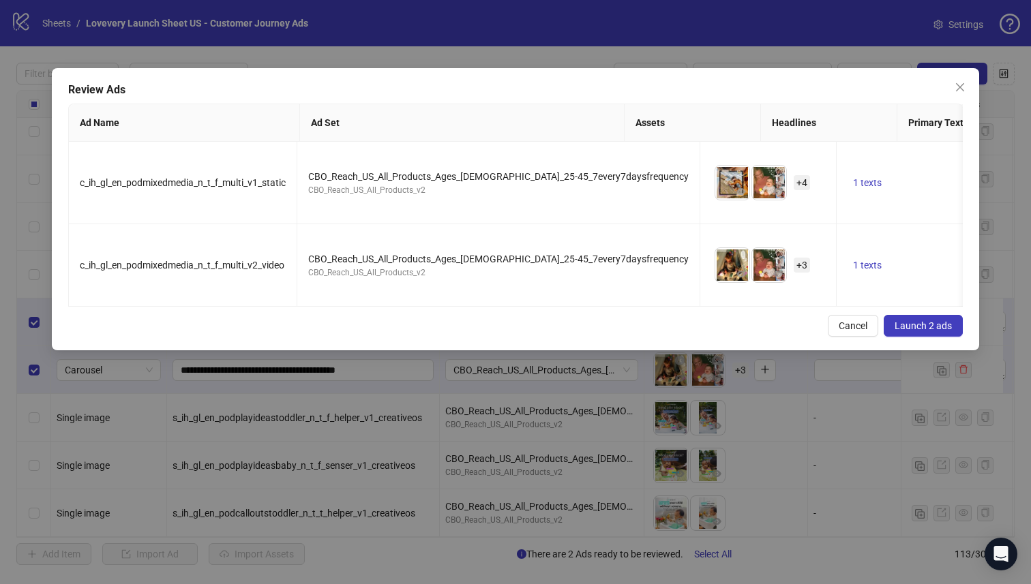
click at [933, 330] on span "Launch 2 ads" at bounding box center [922, 325] width 57 height 11
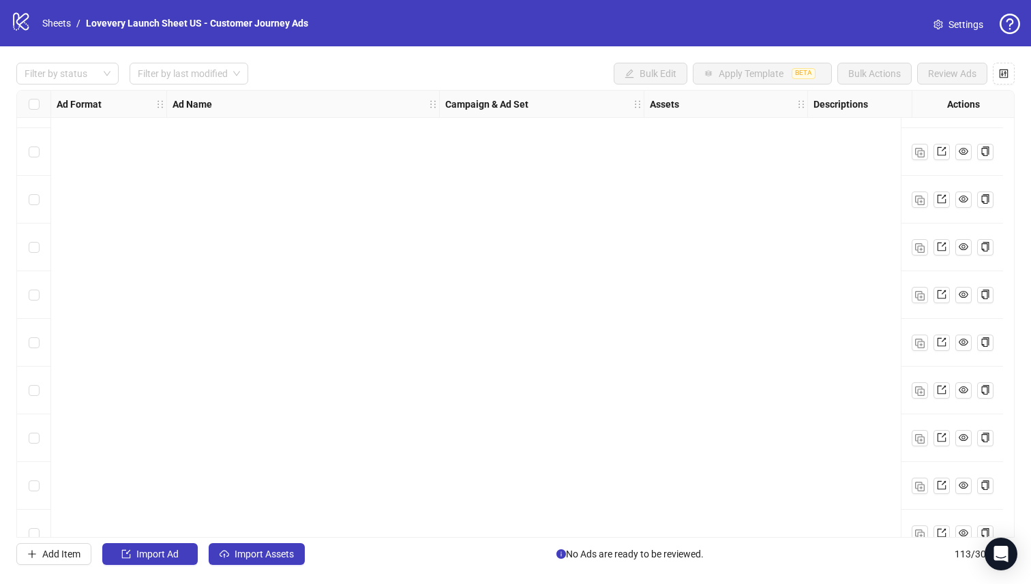
scroll to position [4978, 0]
